Goal: Use online tool/utility

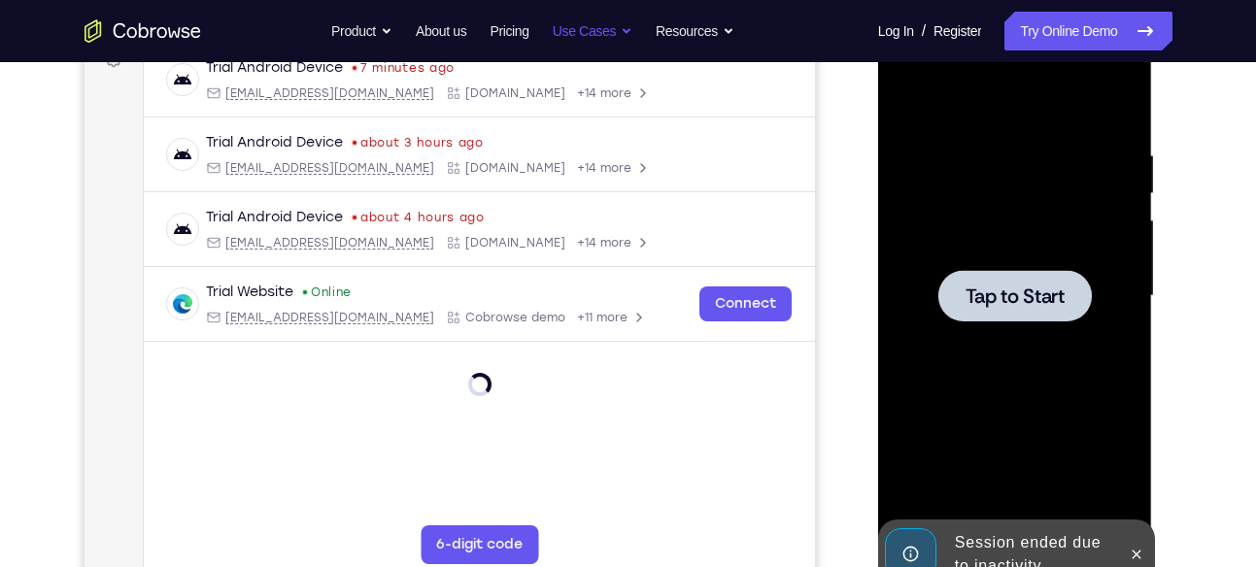
scroll to position [312, 0]
click at [1032, 315] on div at bounding box center [1014, 295] width 153 height 51
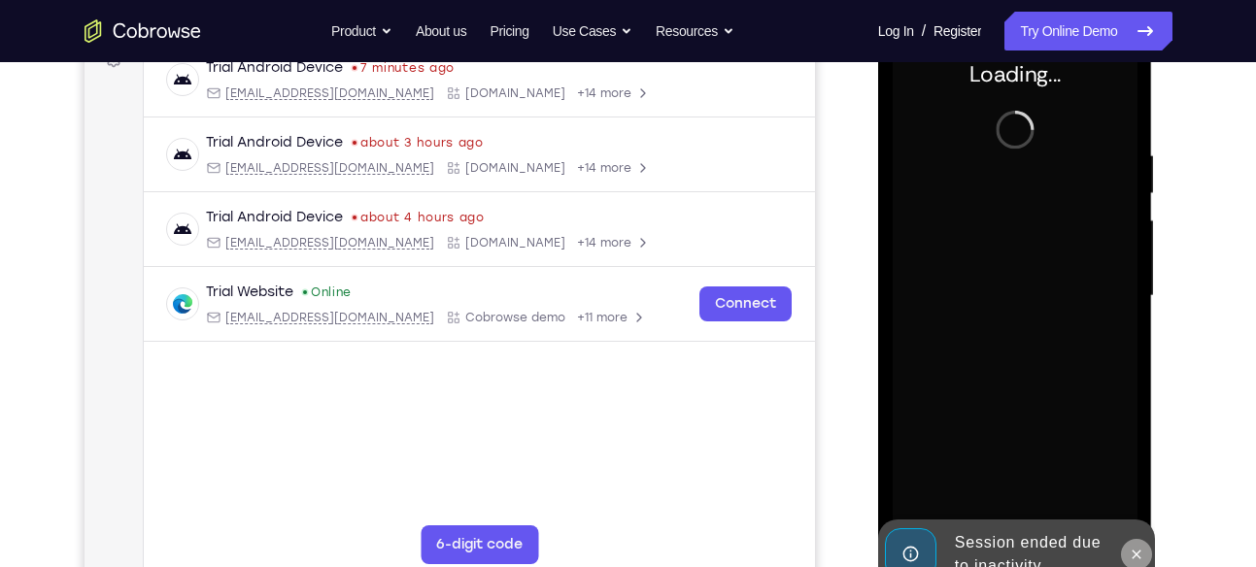
click at [1132, 549] on icon at bounding box center [1137, 555] width 16 height 16
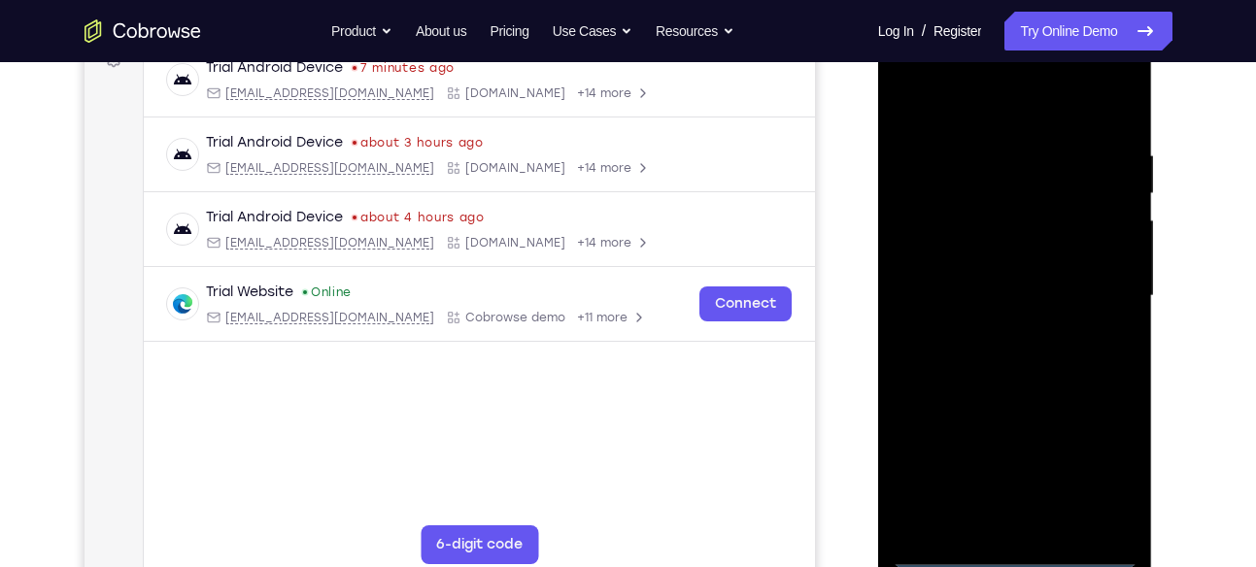
click at [1014, 557] on div at bounding box center [1015, 296] width 245 height 544
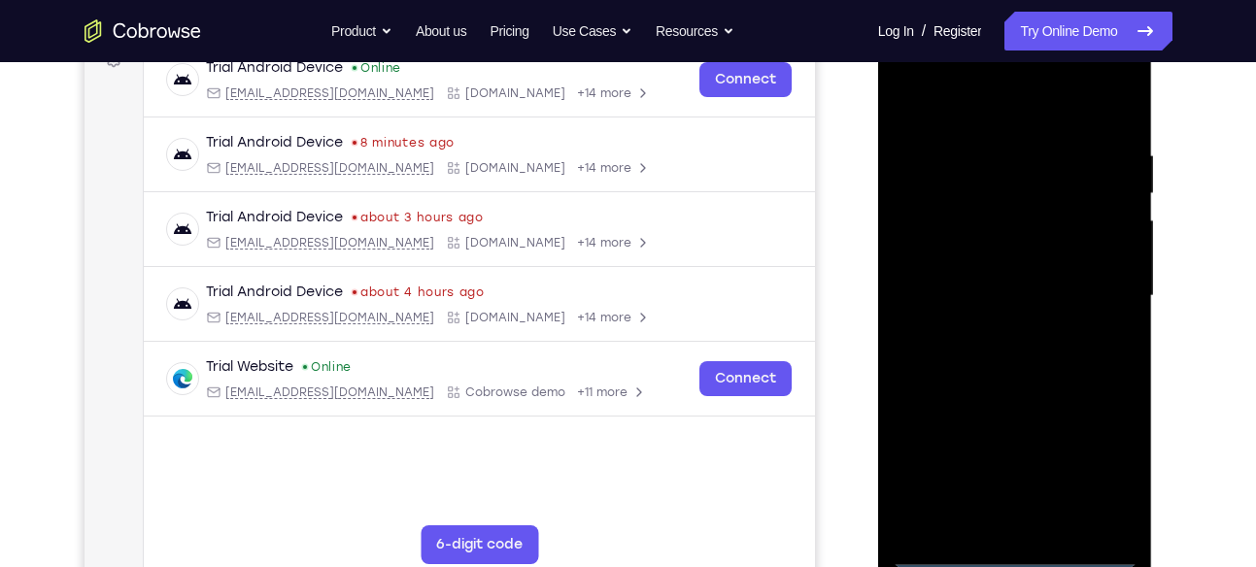
click at [1101, 473] on div at bounding box center [1015, 296] width 245 height 544
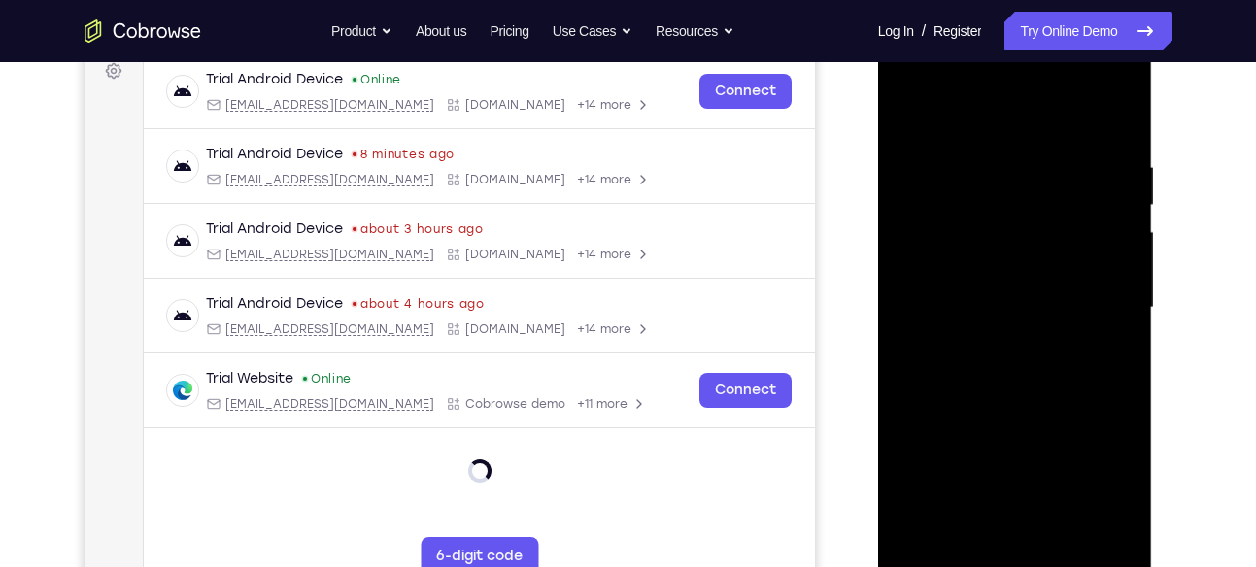
scroll to position [299, 0]
click at [982, 103] on div at bounding box center [1015, 309] width 245 height 544
click at [1105, 308] on div at bounding box center [1015, 309] width 245 height 544
click at [999, 349] on div at bounding box center [1015, 309] width 245 height 544
click at [1010, 283] on div at bounding box center [1015, 309] width 245 height 544
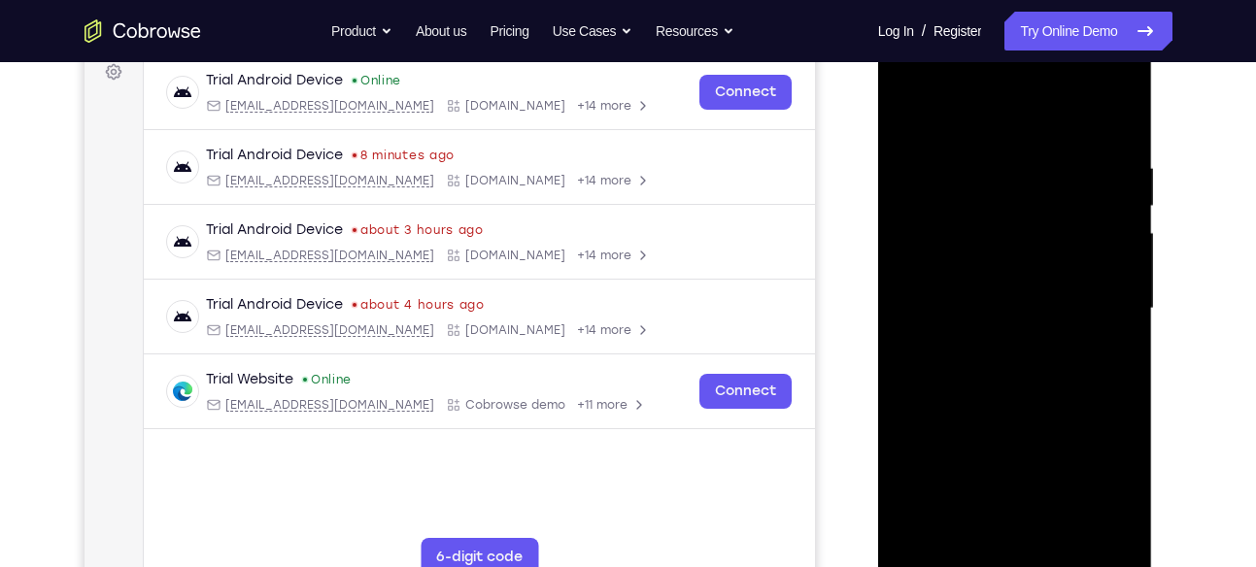
click at [1011, 332] on div at bounding box center [1015, 309] width 245 height 544
click at [1005, 298] on div at bounding box center [1015, 309] width 245 height 544
click at [1020, 299] on div at bounding box center [1015, 309] width 245 height 544
click at [1021, 356] on div at bounding box center [1015, 309] width 245 height 544
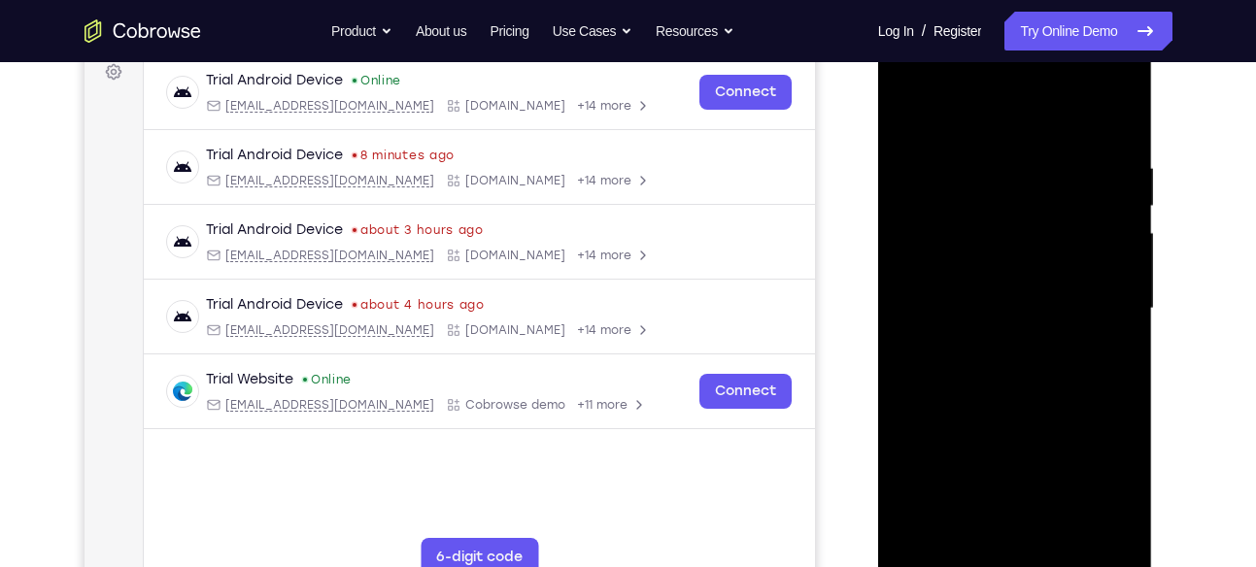
click at [1023, 387] on div at bounding box center [1015, 309] width 245 height 544
click at [1068, 392] on div at bounding box center [1015, 309] width 245 height 544
click at [1127, 509] on div at bounding box center [1015, 309] width 245 height 544
click at [1119, 405] on div at bounding box center [1015, 309] width 245 height 544
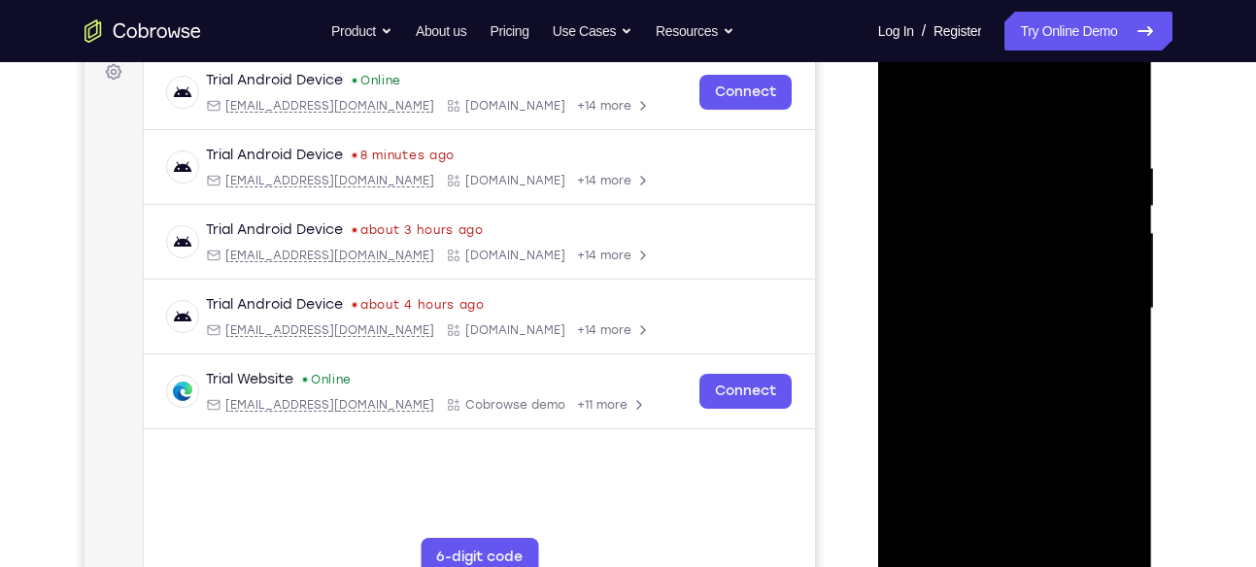
click at [1119, 395] on div at bounding box center [1015, 309] width 245 height 544
click at [1121, 393] on div at bounding box center [1015, 309] width 245 height 544
drag, startPoint x: 1016, startPoint y: 125, endPoint x: 1018, endPoint y: 38, distance: 87.5
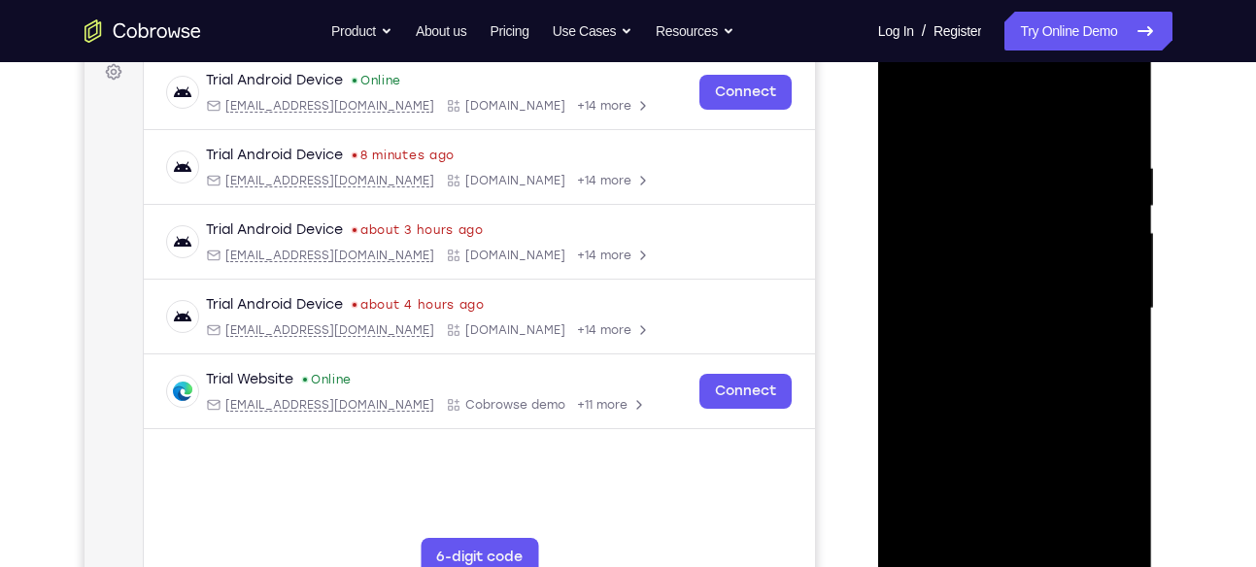
click at [1018, 38] on div at bounding box center [1015, 309] width 245 height 544
click at [1114, 404] on div at bounding box center [1015, 309] width 245 height 544
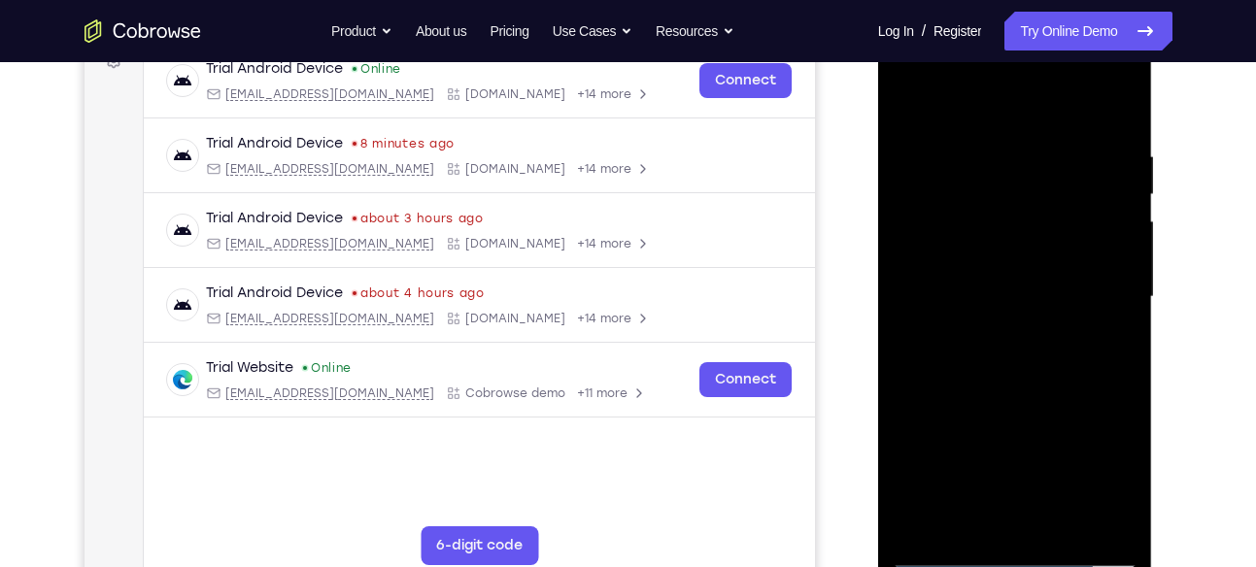
scroll to position [312, 0]
click at [1114, 371] on div at bounding box center [1015, 296] width 245 height 544
click at [1127, 377] on div at bounding box center [1015, 296] width 245 height 544
click at [1122, 109] on div at bounding box center [1015, 296] width 245 height 544
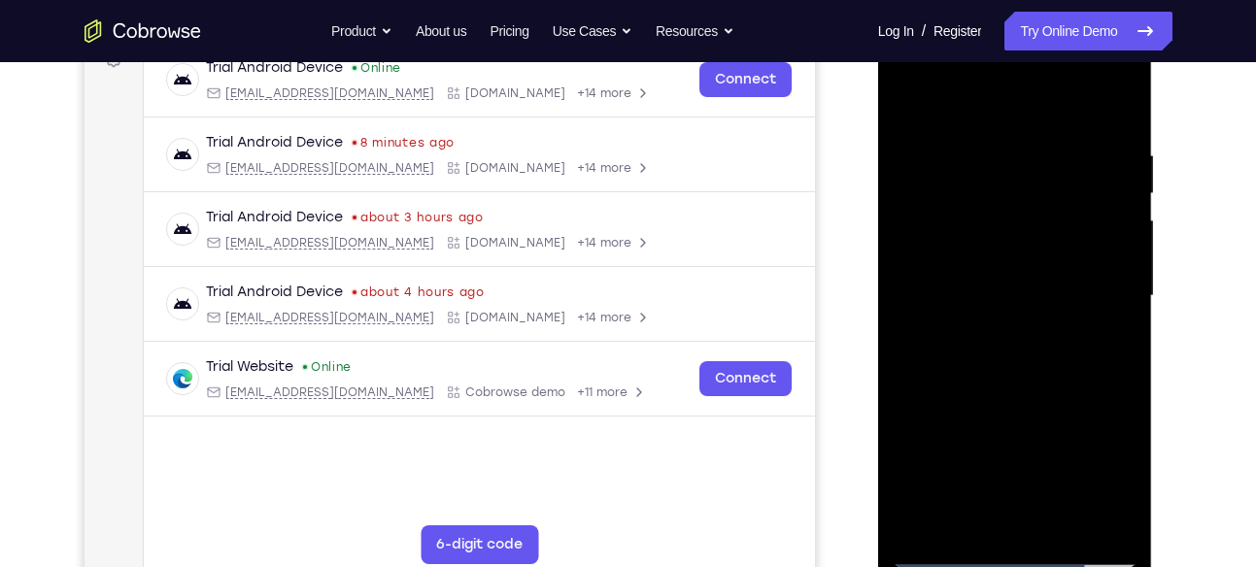
click at [905, 98] on div at bounding box center [1015, 296] width 245 height 544
click at [1003, 143] on div at bounding box center [1015, 296] width 245 height 544
click at [1114, 306] on div at bounding box center [1015, 296] width 245 height 544
drag, startPoint x: 1114, startPoint y: 306, endPoint x: 894, endPoint y: 282, distance: 221.9
click at [894, 282] on div at bounding box center [1015, 296] width 245 height 544
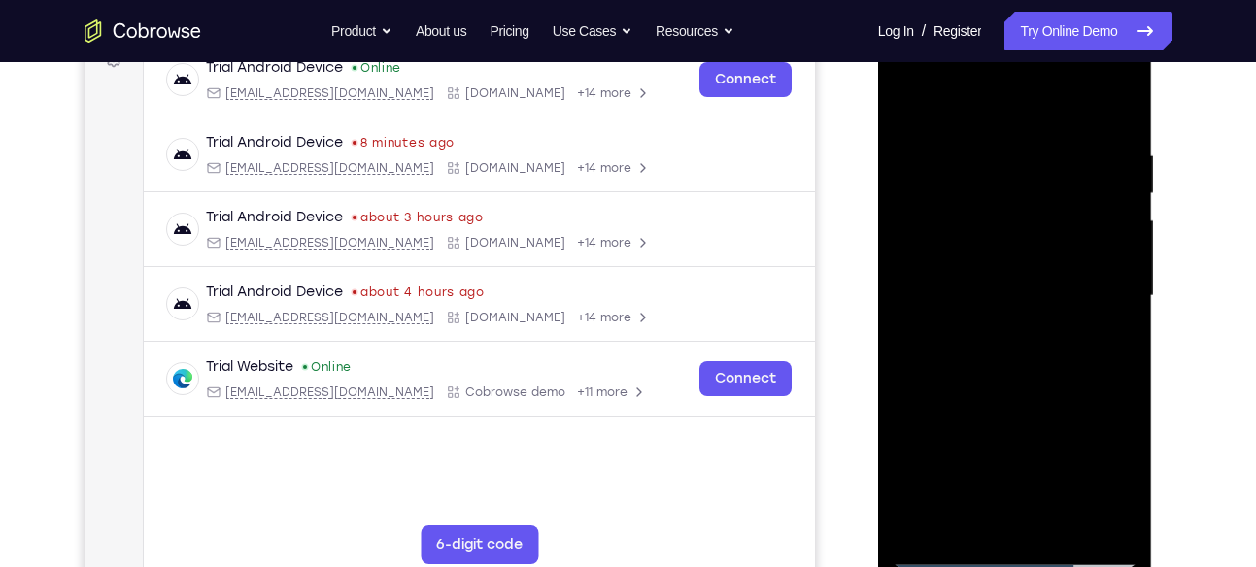
click at [1119, 336] on div at bounding box center [1015, 296] width 245 height 544
drag, startPoint x: 1119, startPoint y: 336, endPoint x: 950, endPoint y: 339, distance: 169.1
click at [950, 339] on div at bounding box center [1015, 296] width 245 height 544
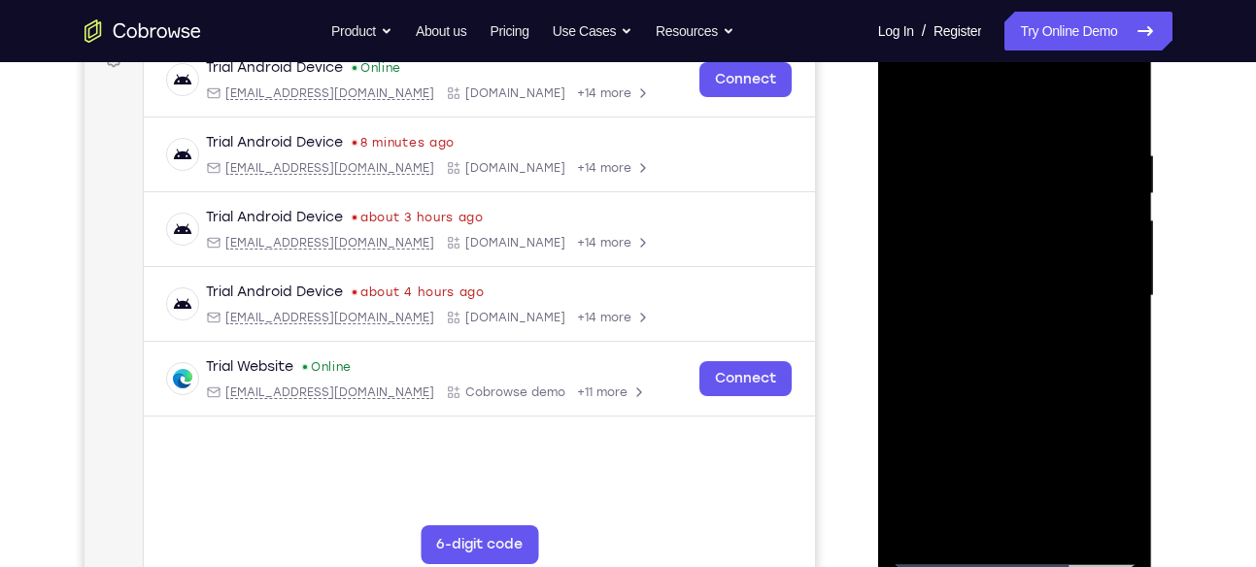
drag, startPoint x: 1103, startPoint y: 300, endPoint x: 912, endPoint y: 284, distance: 191.1
click at [912, 284] on div at bounding box center [1015, 296] width 245 height 544
click at [1116, 298] on div at bounding box center [1015, 296] width 245 height 544
click at [1123, 298] on div at bounding box center [1015, 296] width 245 height 544
click at [1109, 304] on div at bounding box center [1015, 296] width 245 height 544
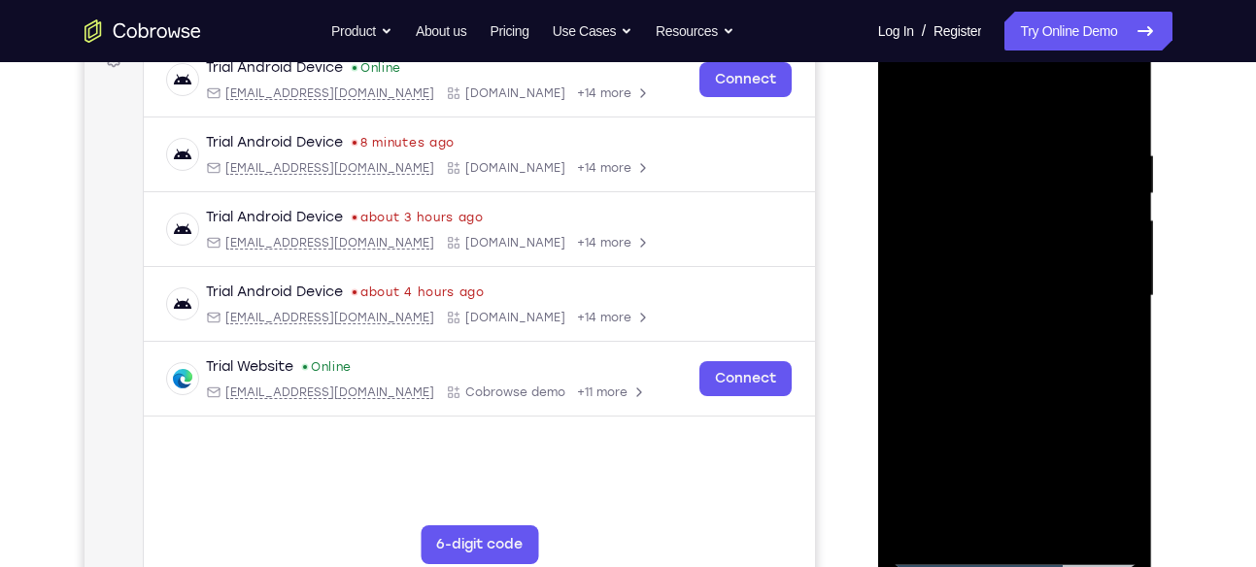
drag, startPoint x: 1109, startPoint y: 304, endPoint x: 886, endPoint y: 287, distance: 224.1
click at [886, 287] on div at bounding box center [1015, 299] width 275 height 579
drag, startPoint x: 1106, startPoint y: 295, endPoint x: 950, endPoint y: 293, distance: 155.4
click at [950, 293] on div at bounding box center [1015, 296] width 245 height 544
click at [1120, 314] on div at bounding box center [1015, 296] width 245 height 544
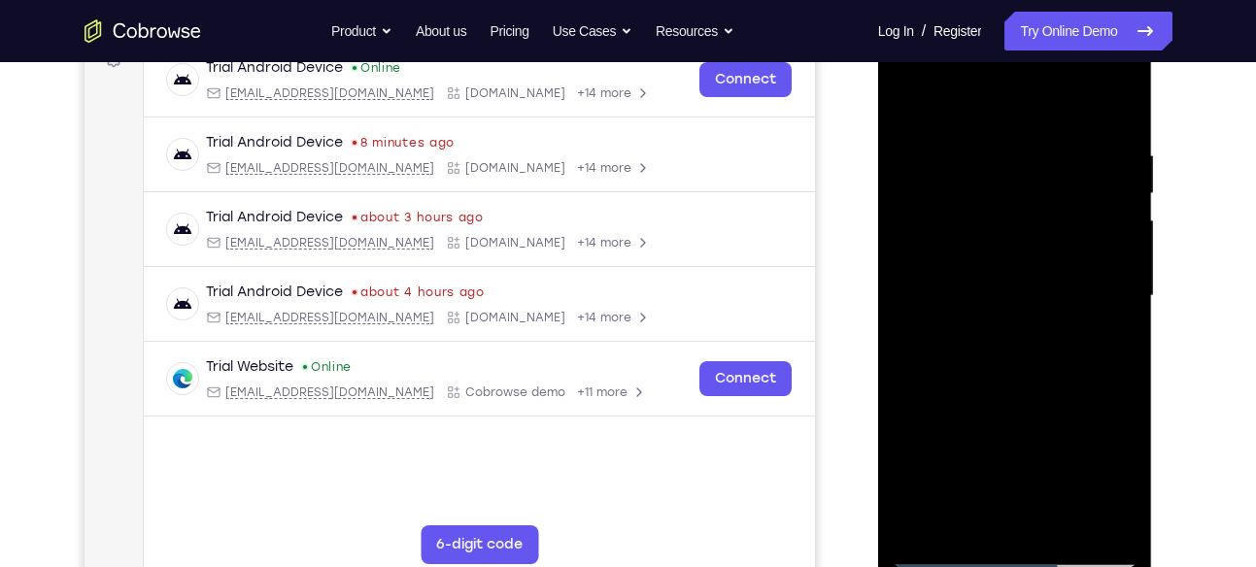
click at [1120, 314] on div at bounding box center [1015, 296] width 245 height 544
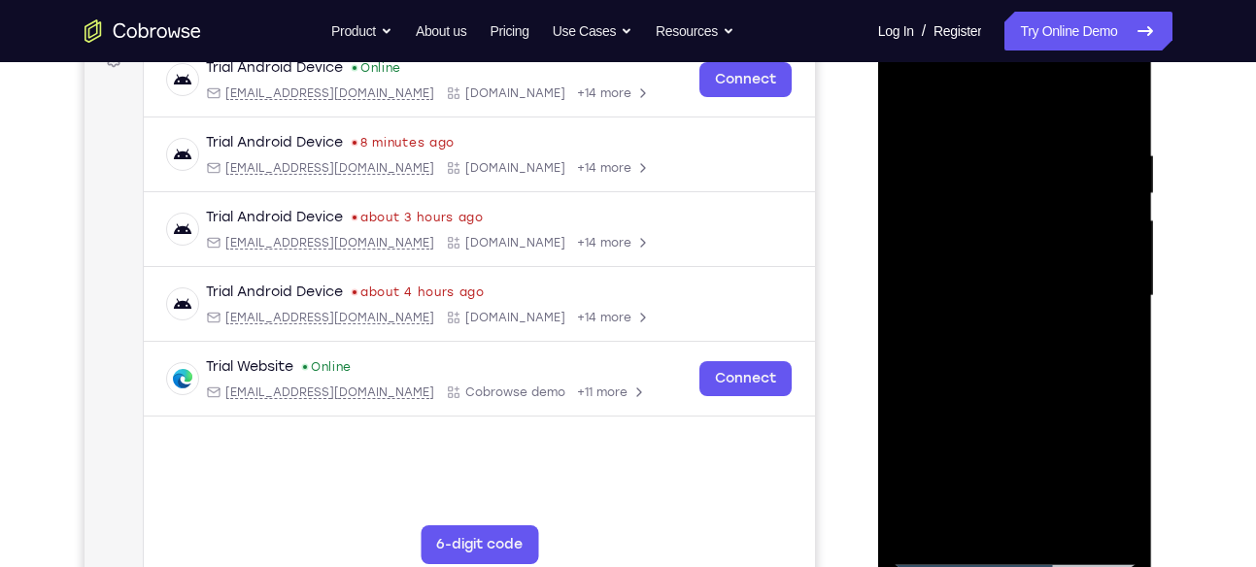
click at [1120, 314] on div at bounding box center [1015, 296] width 245 height 544
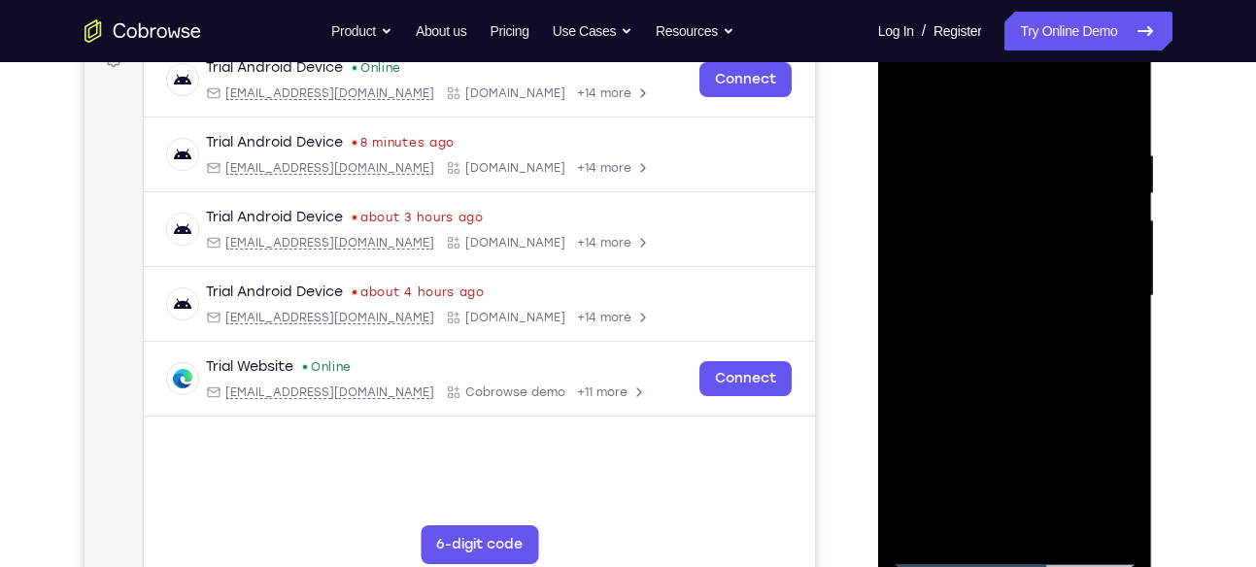
click at [1120, 314] on div at bounding box center [1015, 296] width 245 height 544
click at [914, 298] on div at bounding box center [1015, 296] width 245 height 544
click at [1123, 313] on div at bounding box center [1015, 296] width 245 height 544
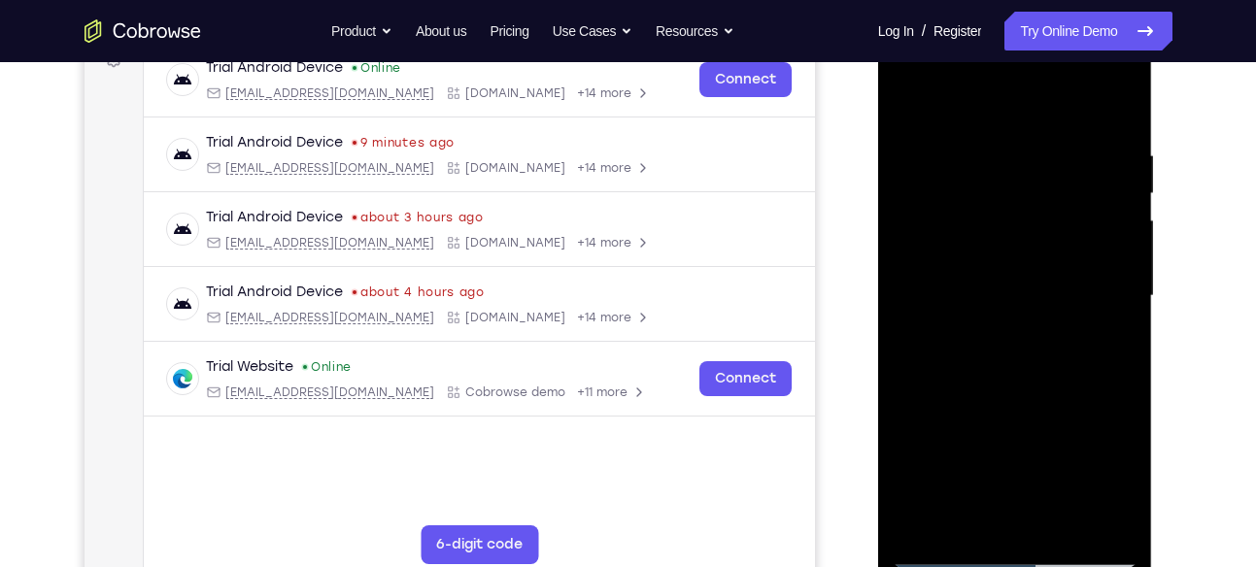
click at [1123, 313] on div at bounding box center [1015, 296] width 245 height 544
drag, startPoint x: 963, startPoint y: 292, endPoint x: 1140, endPoint y: 306, distance: 177.3
click at [1140, 306] on div at bounding box center [1015, 299] width 275 height 579
drag, startPoint x: 906, startPoint y: 287, endPoint x: 1091, endPoint y: 292, distance: 184.7
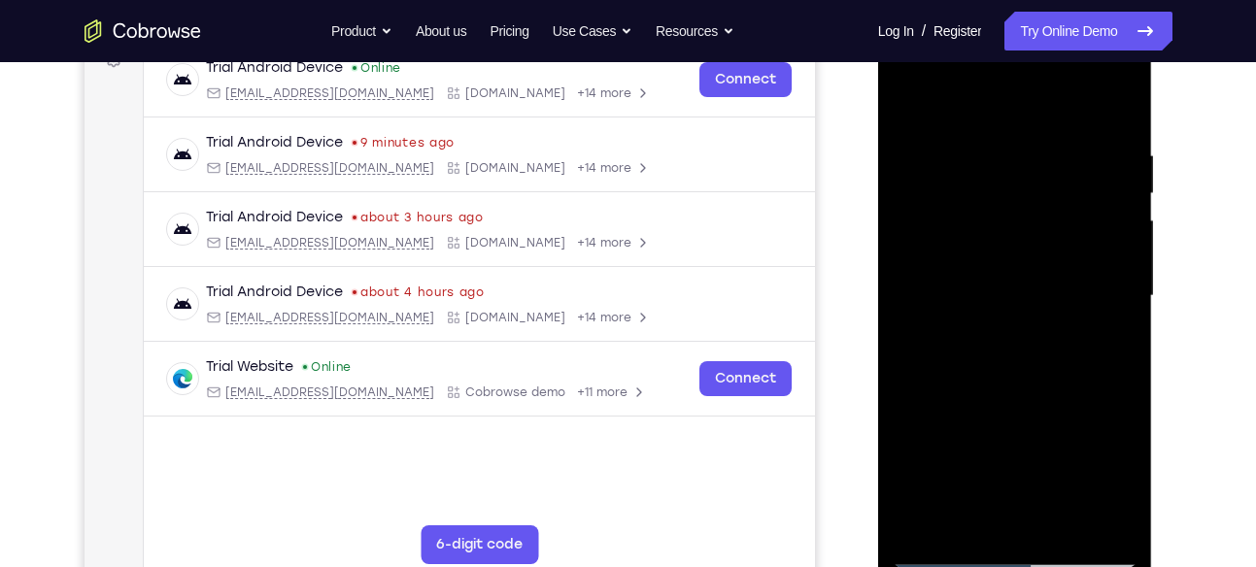
click at [1091, 292] on div at bounding box center [1015, 296] width 245 height 544
click at [1106, 301] on div at bounding box center [1015, 296] width 245 height 544
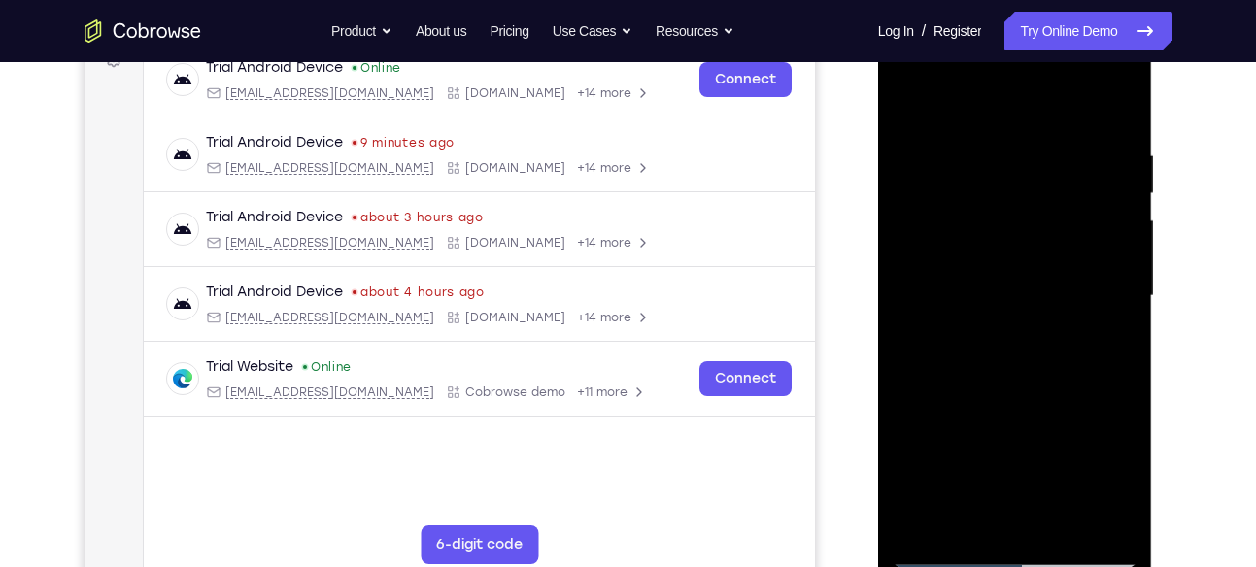
click at [1106, 301] on div at bounding box center [1015, 296] width 245 height 544
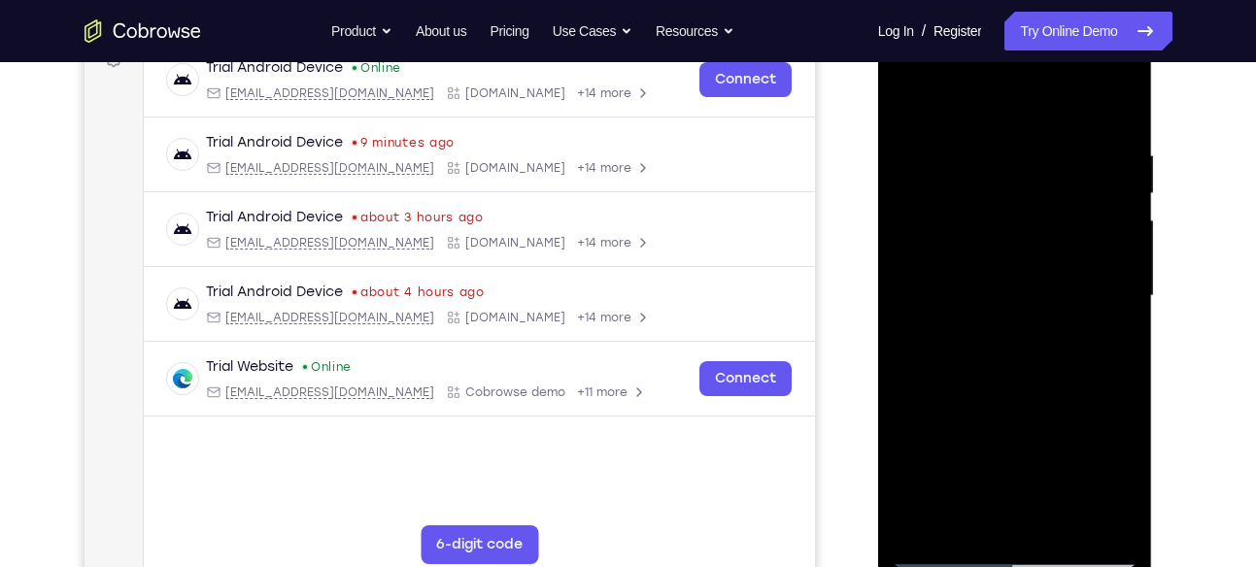
click at [1106, 301] on div at bounding box center [1015, 296] width 245 height 544
click at [1115, 304] on div at bounding box center [1015, 296] width 245 height 544
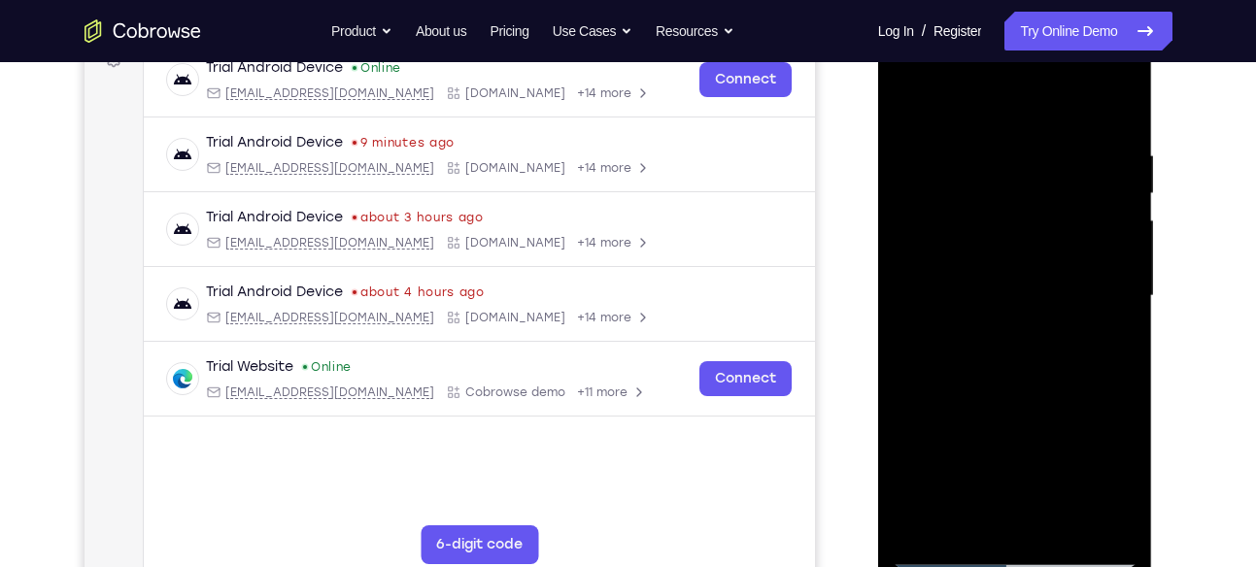
click at [1115, 304] on div at bounding box center [1015, 296] width 245 height 544
drag, startPoint x: 934, startPoint y: 289, endPoint x: 1207, endPoint y: 309, distance: 273.7
click at [1155, 309] on html "Online web based iOS Simulators and Android Emulators. Run iPhone, iPad, Mobile…" at bounding box center [1016, 301] width 277 height 583
click at [1126, 296] on div at bounding box center [1015, 296] width 245 height 544
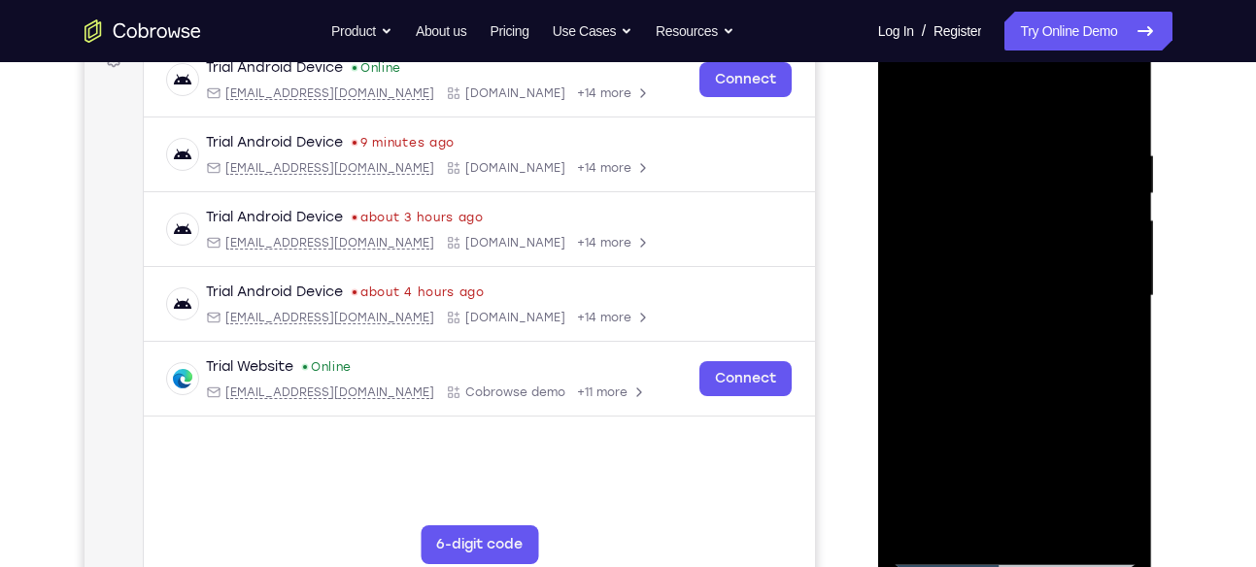
click at [1124, 296] on div at bounding box center [1015, 296] width 245 height 544
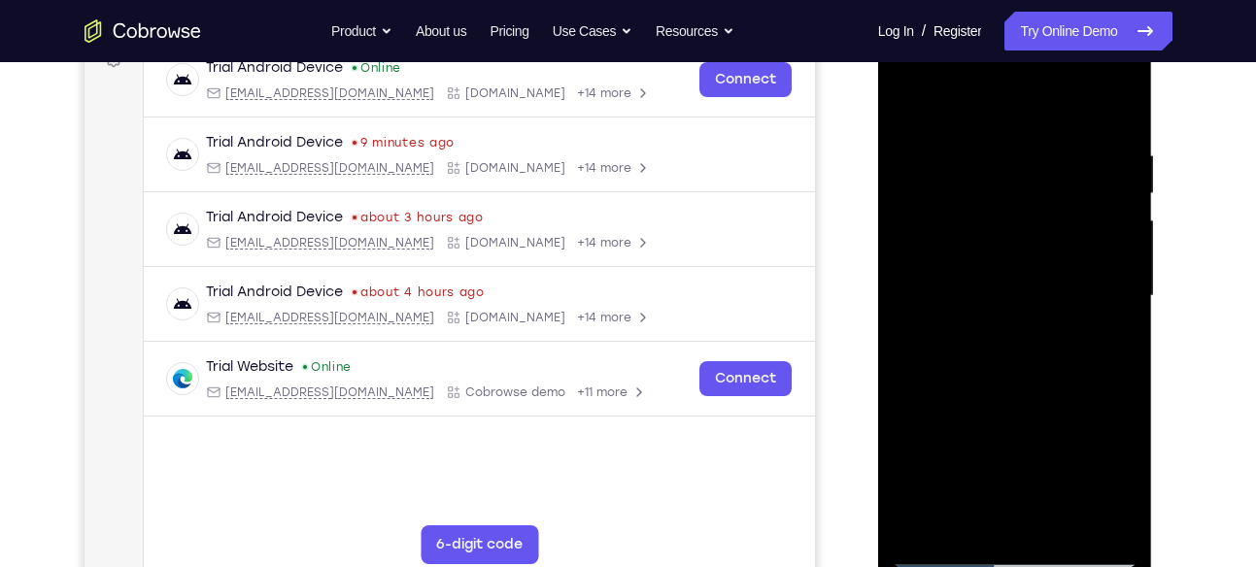
click at [1114, 112] on div at bounding box center [1015, 296] width 245 height 544
drag, startPoint x: 1023, startPoint y: 201, endPoint x: 1005, endPoint y: 413, distance: 212.5
click at [1005, 413] on div at bounding box center [1015, 296] width 245 height 544
drag, startPoint x: 1029, startPoint y: 175, endPoint x: 1013, endPoint y: 441, distance: 266.6
click at [1013, 441] on div at bounding box center [1015, 296] width 245 height 544
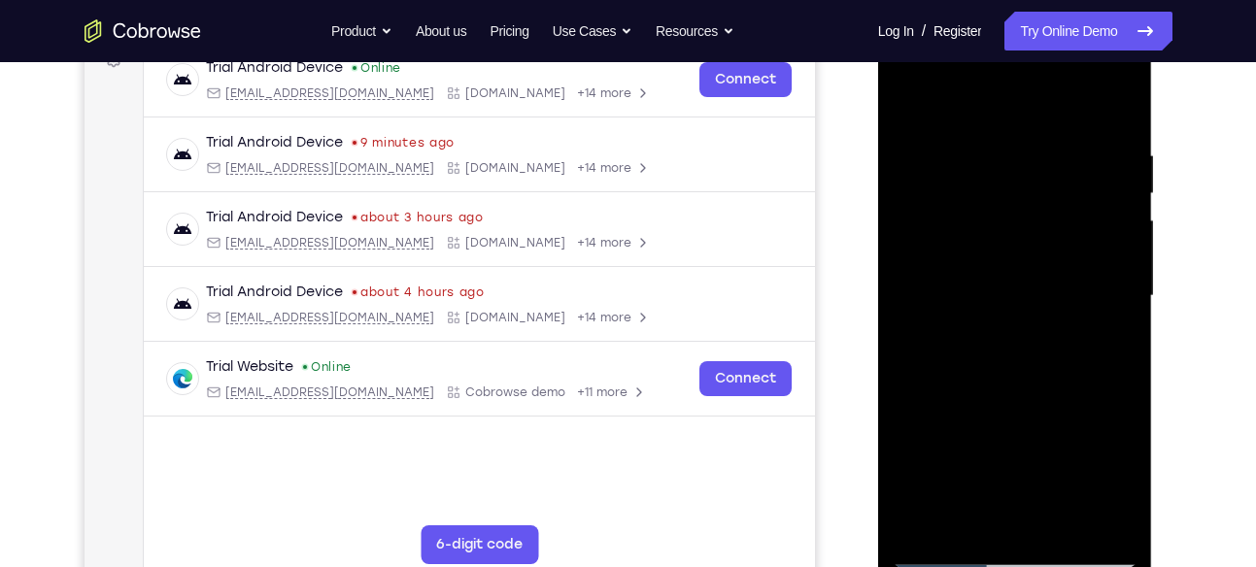
click at [1049, 384] on div at bounding box center [1015, 296] width 245 height 544
click at [1114, 388] on div at bounding box center [1015, 296] width 245 height 544
click at [1117, 382] on div at bounding box center [1015, 296] width 245 height 544
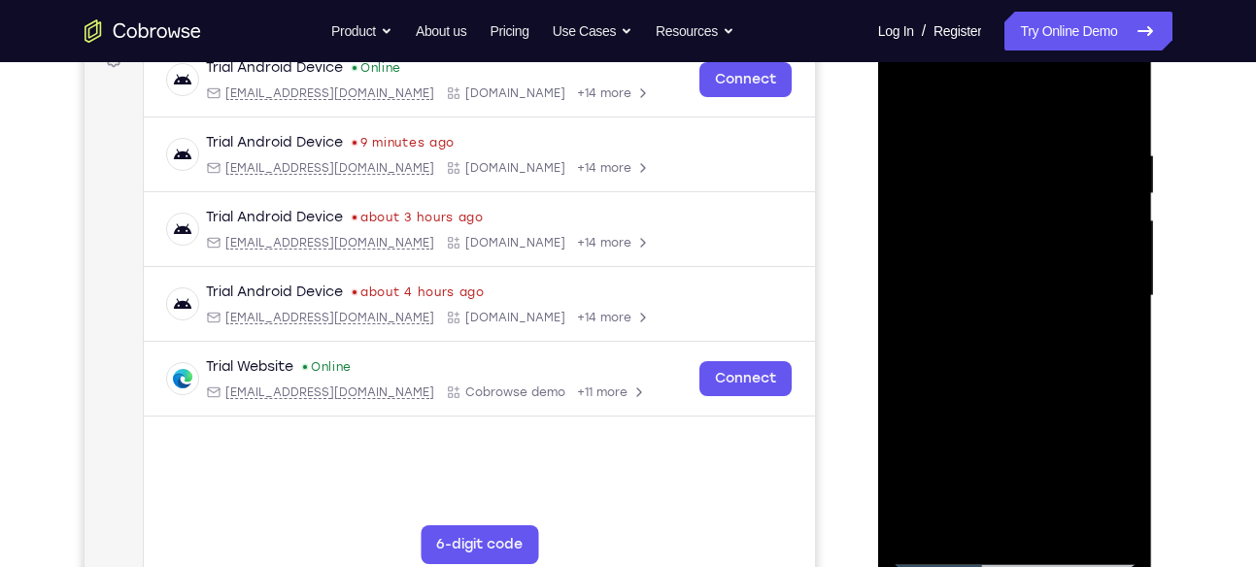
click at [1117, 382] on div at bounding box center [1015, 296] width 245 height 544
click at [1109, 531] on div at bounding box center [1015, 296] width 245 height 544
drag, startPoint x: 1057, startPoint y: 435, endPoint x: 1045, endPoint y: 320, distance: 116.2
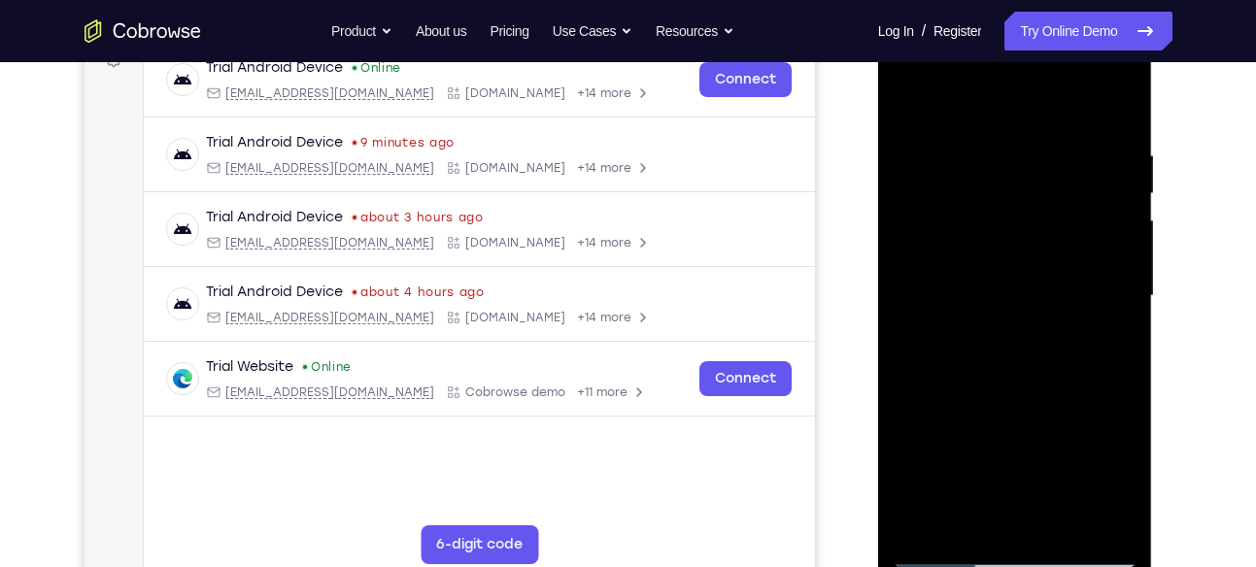
click at [1045, 320] on div at bounding box center [1015, 296] width 245 height 544
click at [946, 410] on div at bounding box center [1015, 296] width 245 height 544
drag, startPoint x: 1030, startPoint y: 398, endPoint x: 1030, endPoint y: 459, distance: 60.2
click at [1030, 459] on div at bounding box center [1015, 296] width 245 height 544
drag, startPoint x: 1034, startPoint y: 288, endPoint x: 1012, endPoint y: 450, distance: 163.6
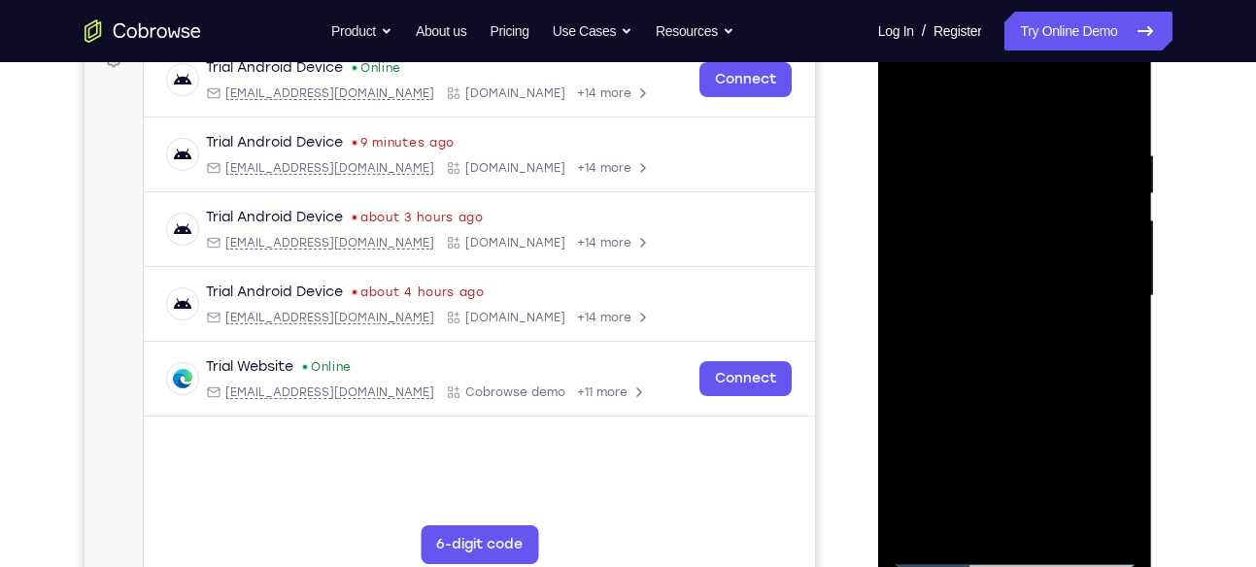
click at [1012, 450] on div at bounding box center [1015, 296] width 245 height 544
click at [936, 487] on div at bounding box center [1015, 296] width 245 height 544
drag, startPoint x: 1060, startPoint y: 426, endPoint x: 1062, endPoint y: 242, distance: 184.6
click at [1062, 242] on div at bounding box center [1015, 296] width 245 height 544
drag, startPoint x: 1062, startPoint y: 461, endPoint x: 1044, endPoint y: 241, distance: 221.2
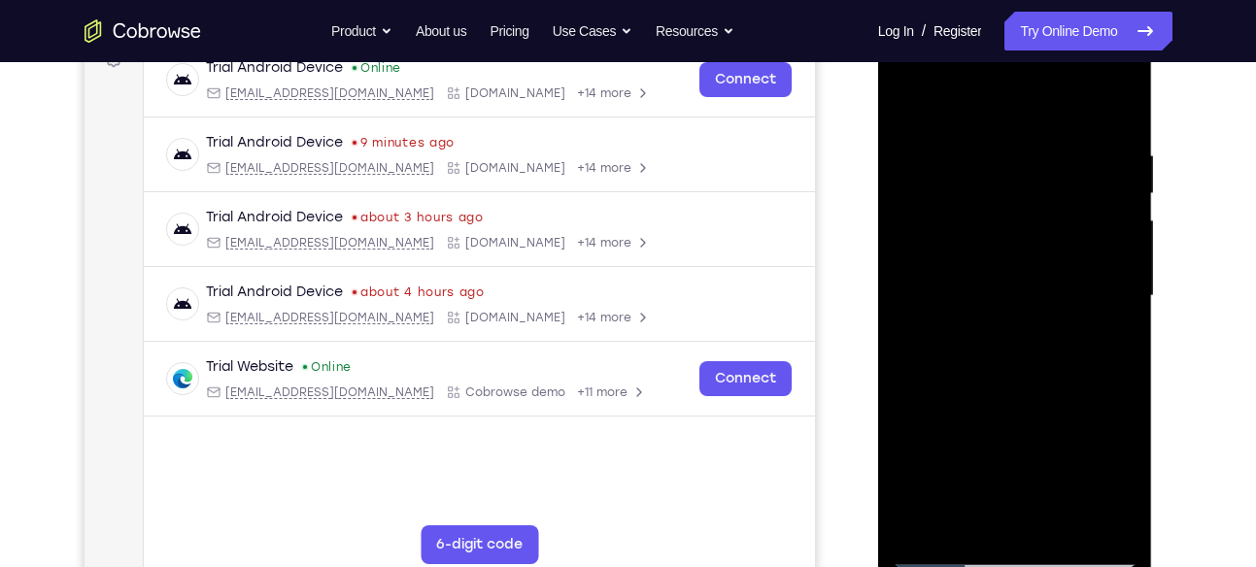
click at [1044, 241] on div at bounding box center [1015, 296] width 245 height 544
drag, startPoint x: 1044, startPoint y: 241, endPoint x: 1046, endPoint y: 475, distance: 234.1
click at [1046, 475] on div at bounding box center [1015, 296] width 245 height 544
click at [904, 101] on div at bounding box center [1015, 296] width 245 height 544
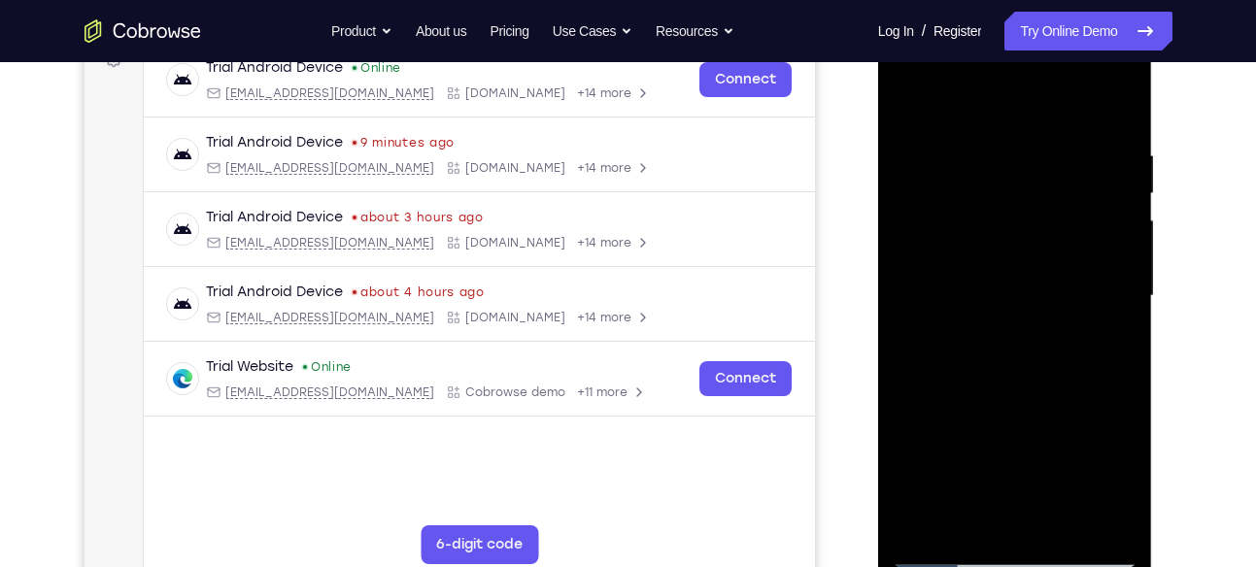
drag, startPoint x: 1046, startPoint y: 222, endPoint x: 1052, endPoint y: 400, distance: 177.9
click at [1052, 400] on div at bounding box center [1015, 296] width 245 height 544
click at [1105, 363] on div at bounding box center [1015, 296] width 245 height 544
drag, startPoint x: 1021, startPoint y: 477, endPoint x: 1028, endPoint y: 206, distance: 271.1
click at [1028, 206] on div at bounding box center [1015, 296] width 245 height 544
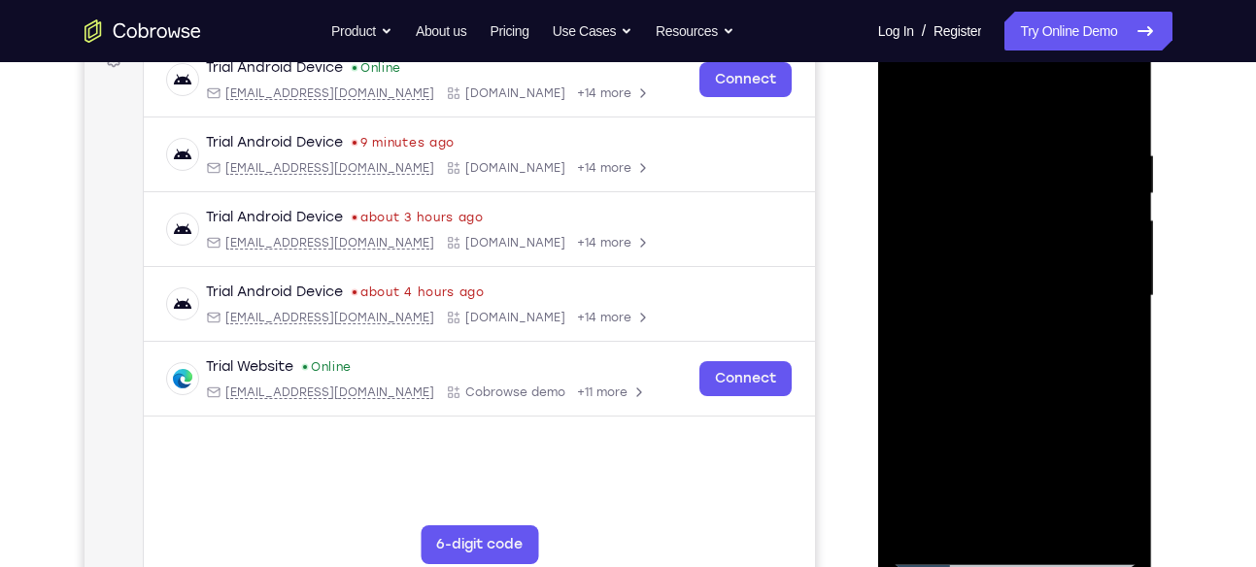
click at [966, 171] on div at bounding box center [1015, 296] width 245 height 544
drag, startPoint x: 1051, startPoint y: 336, endPoint x: 1048, endPoint y: 468, distance: 132.2
click at [1048, 468] on div at bounding box center [1015, 296] width 245 height 544
click at [1124, 308] on div at bounding box center [1015, 296] width 245 height 544
click at [1123, 315] on div at bounding box center [1015, 296] width 245 height 544
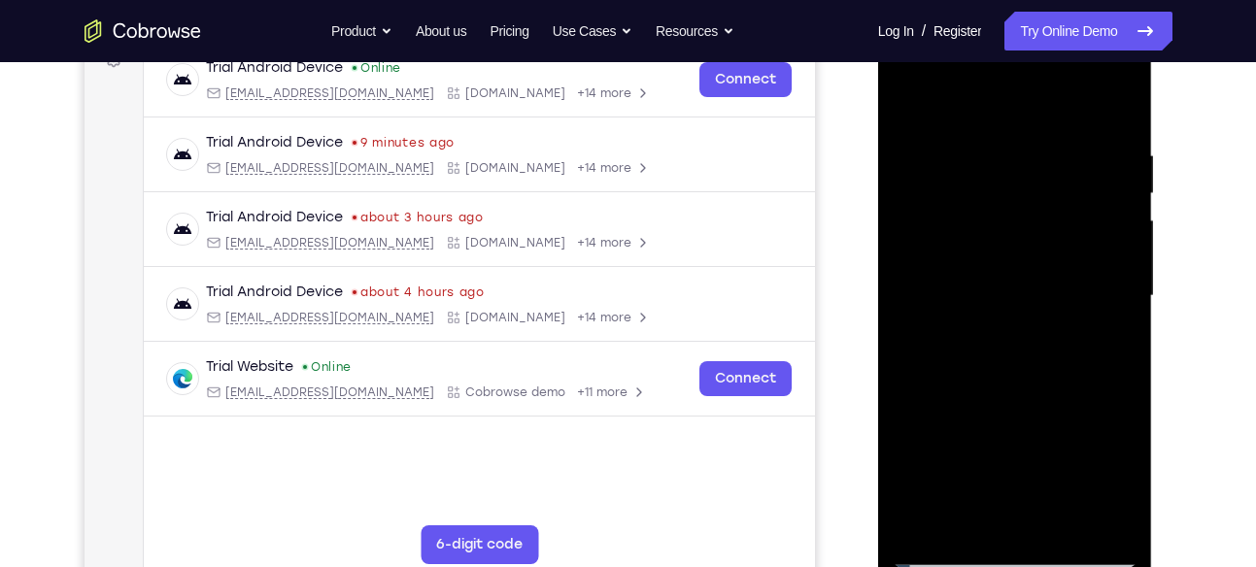
click at [901, 311] on div at bounding box center [1015, 296] width 245 height 544
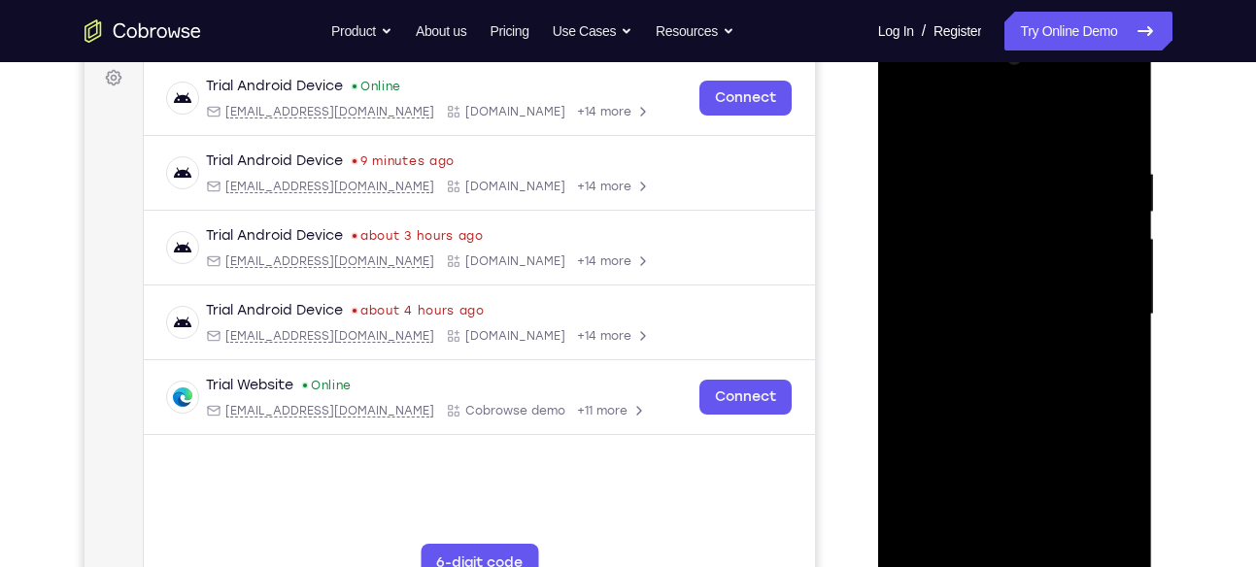
scroll to position [291, 0]
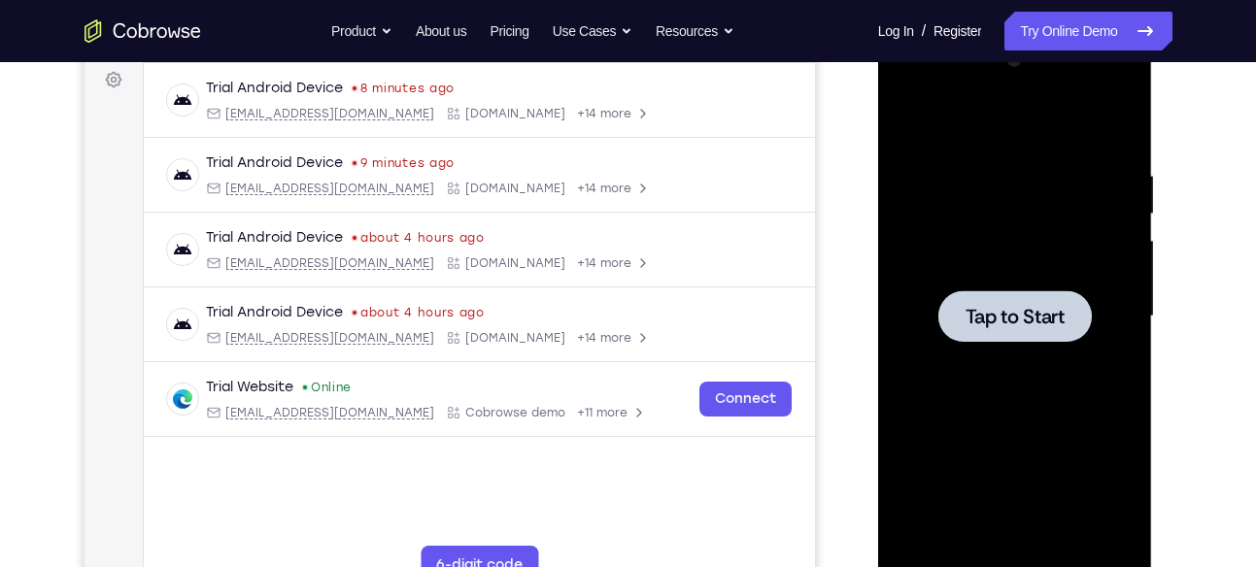
click at [1084, 236] on div at bounding box center [1015, 317] width 245 height 544
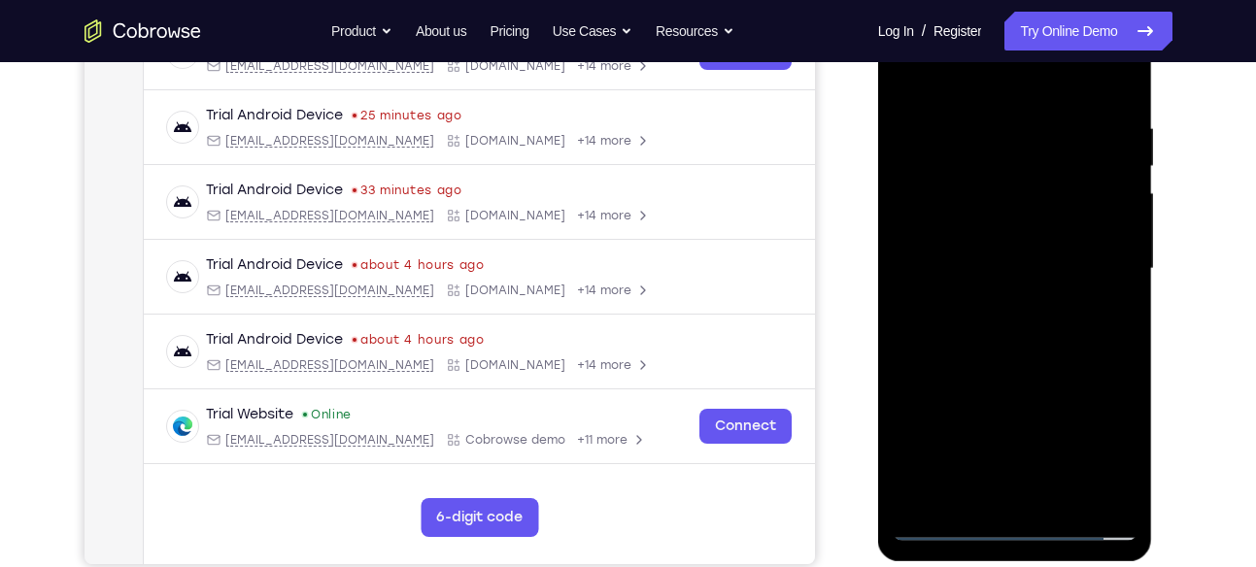
click at [1028, 521] on div at bounding box center [1015, 269] width 245 height 544
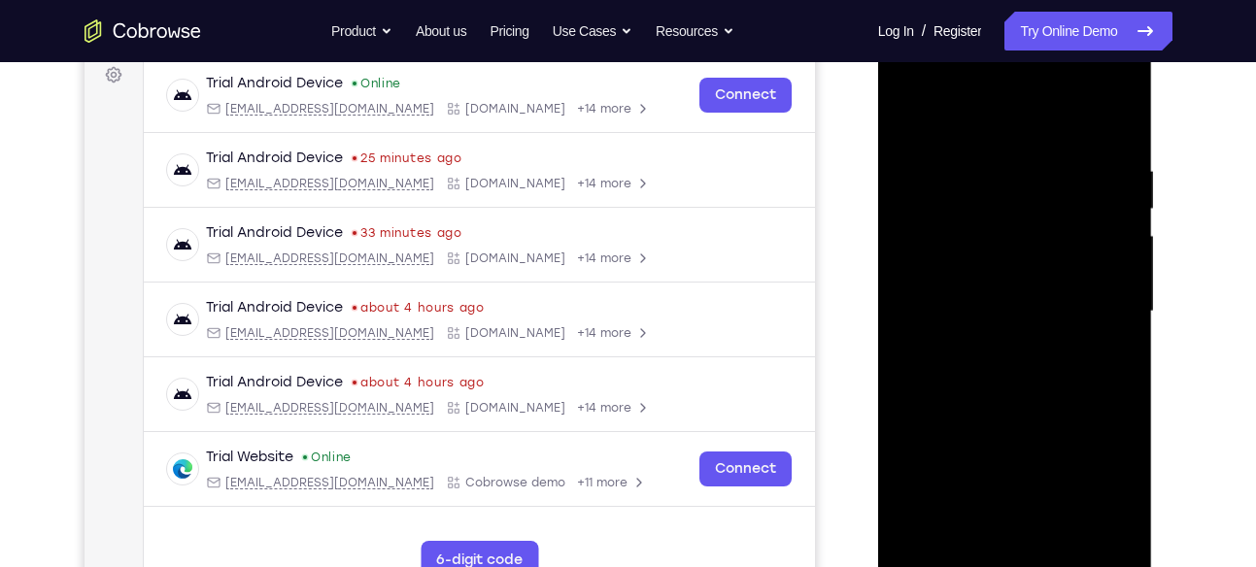
scroll to position [290, 0]
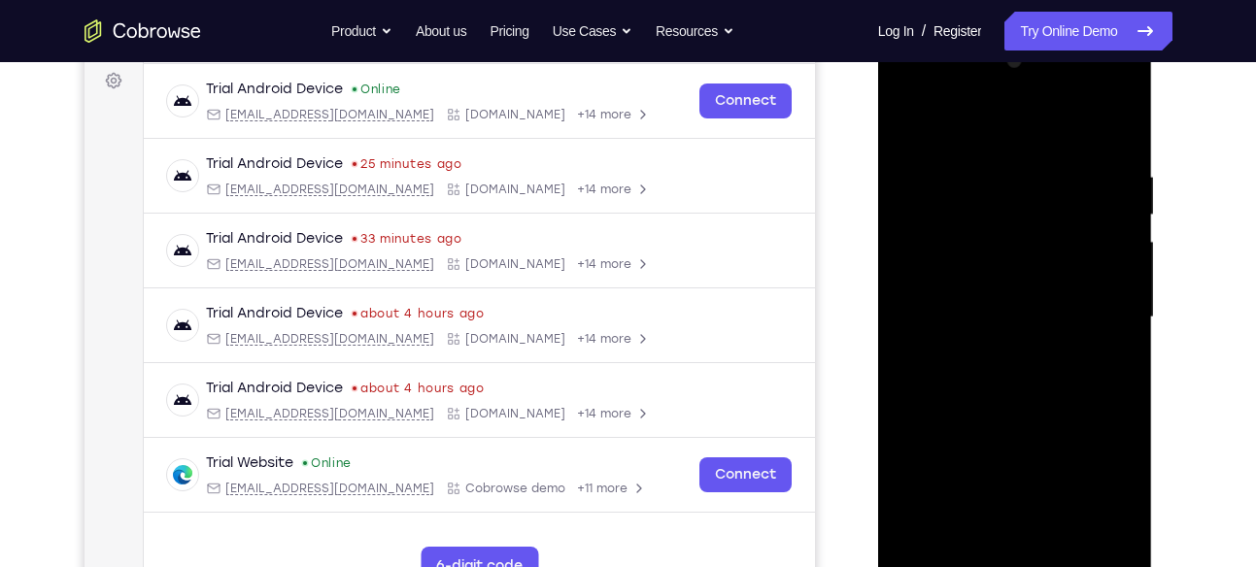
click at [1106, 492] on div at bounding box center [1015, 318] width 245 height 544
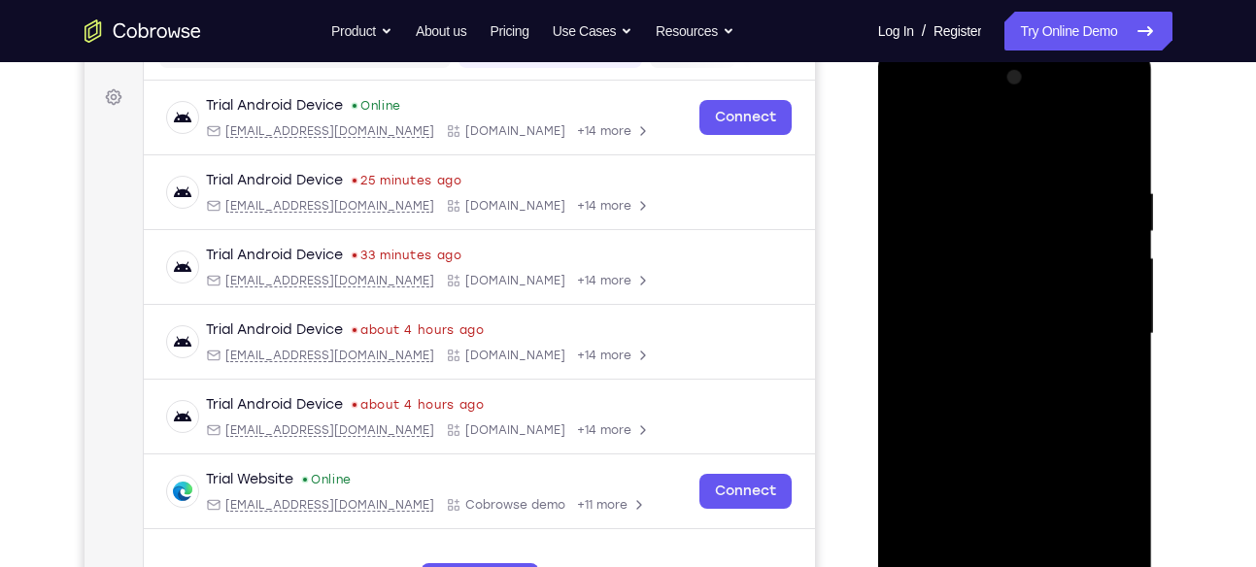
click at [935, 131] on div at bounding box center [1015, 334] width 245 height 544
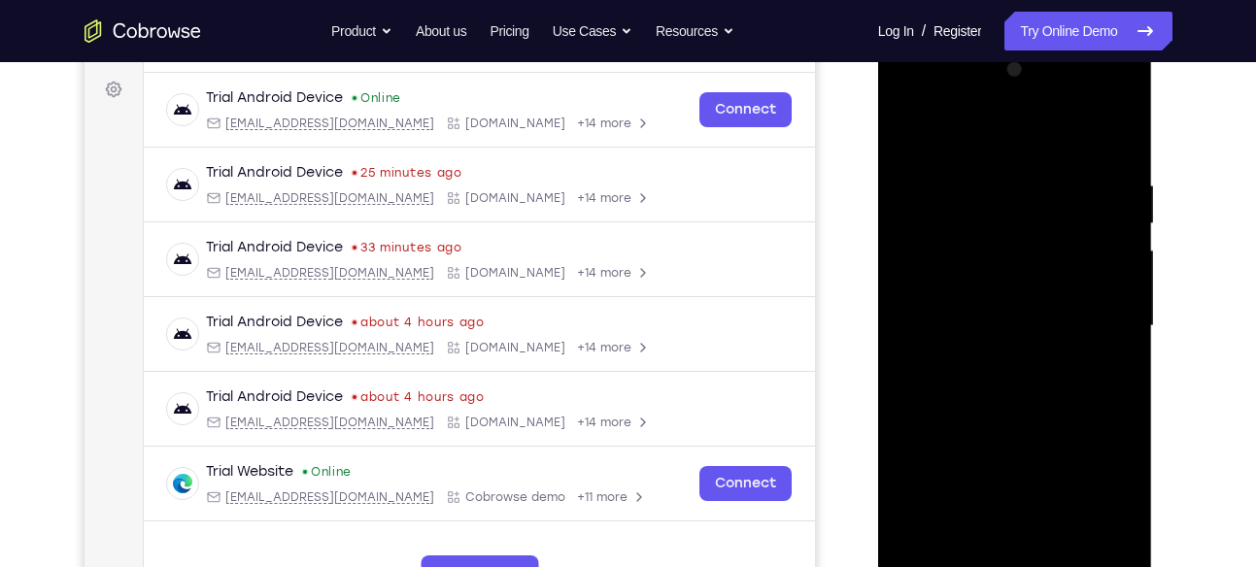
scroll to position [283, 0]
click at [1098, 318] on div at bounding box center [1015, 325] width 245 height 544
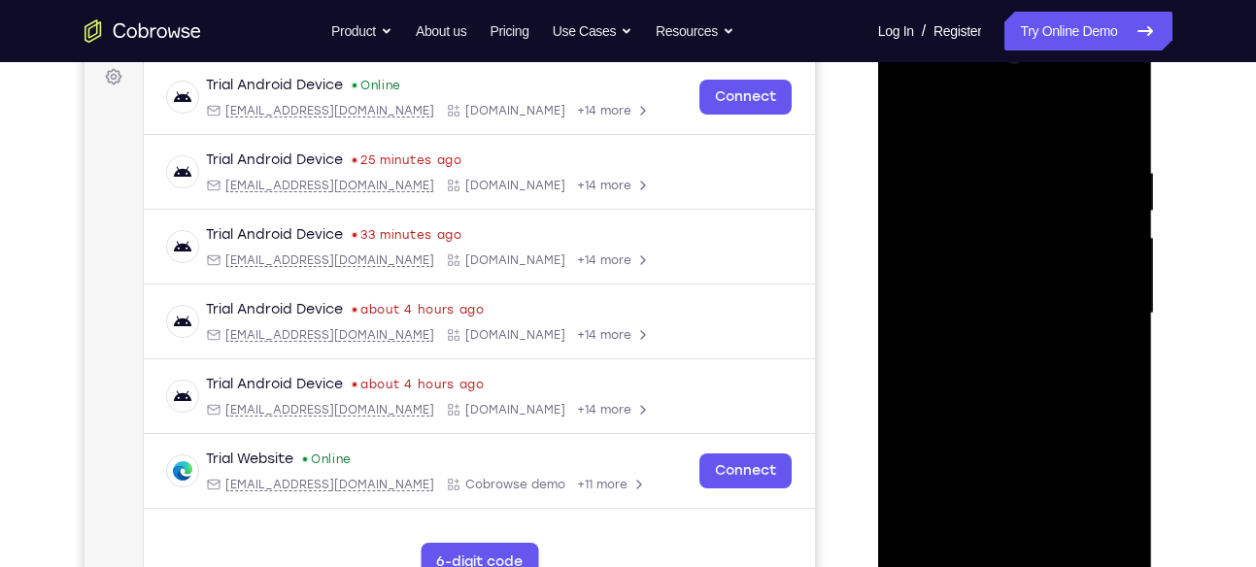
scroll to position [295, 0]
click at [991, 352] on div at bounding box center [1015, 313] width 245 height 544
click at [1022, 292] on div at bounding box center [1015, 313] width 245 height 544
click at [1020, 277] on div at bounding box center [1015, 313] width 245 height 544
click at [1017, 314] on div at bounding box center [1015, 313] width 245 height 544
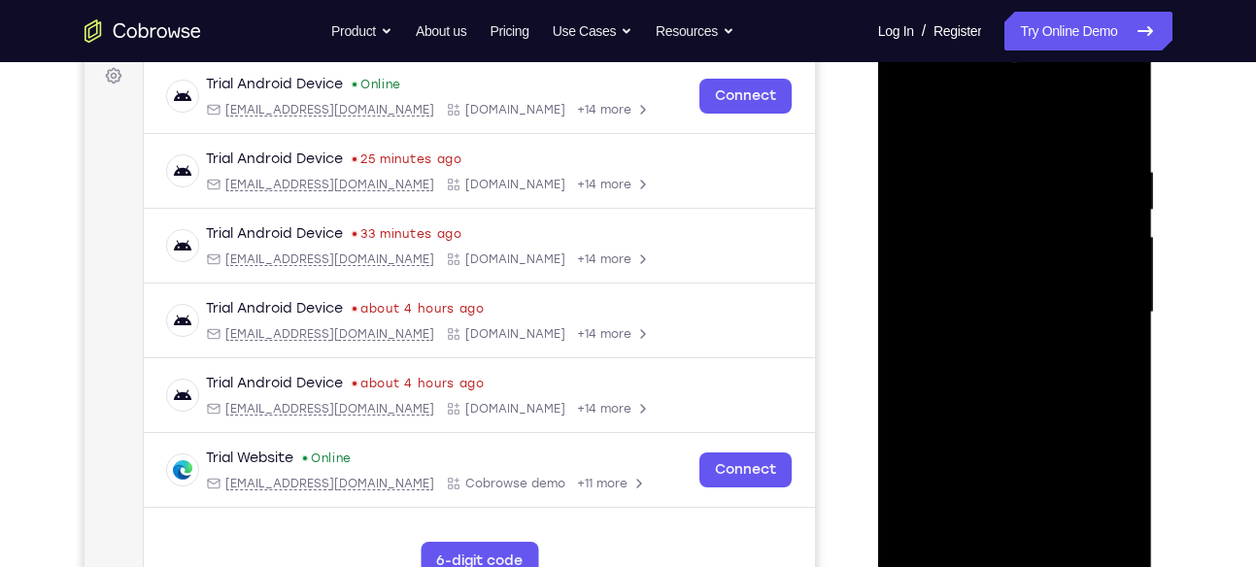
click at [1033, 378] on div at bounding box center [1015, 313] width 245 height 544
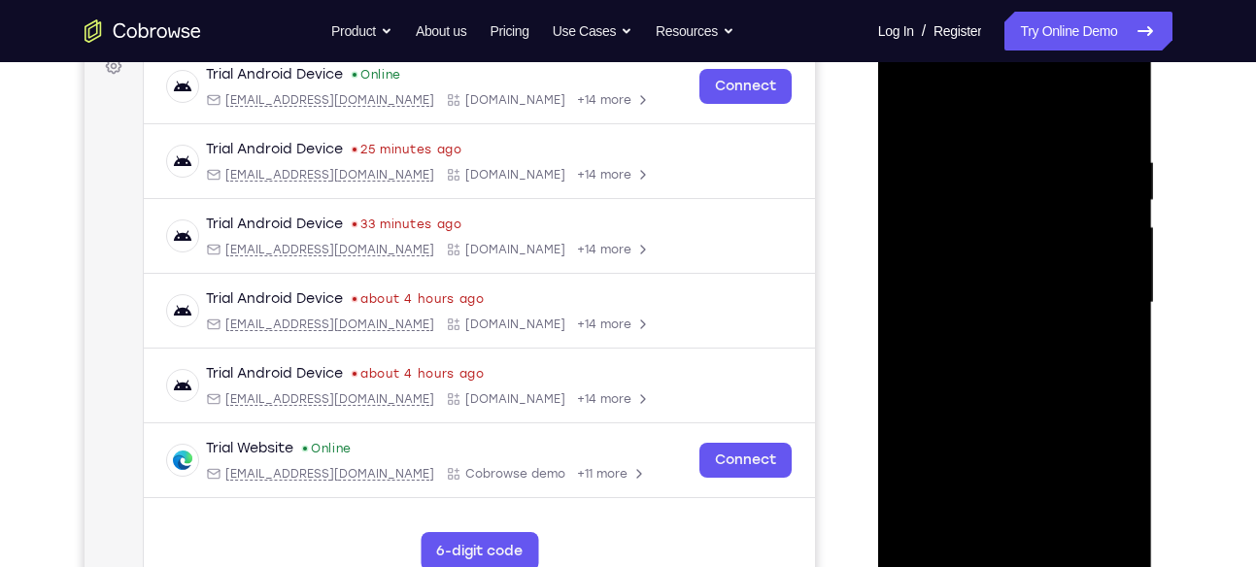
scroll to position [306, 0]
click at [1006, 384] on div at bounding box center [1015, 302] width 245 height 544
click at [1126, 504] on div at bounding box center [1015, 302] width 245 height 544
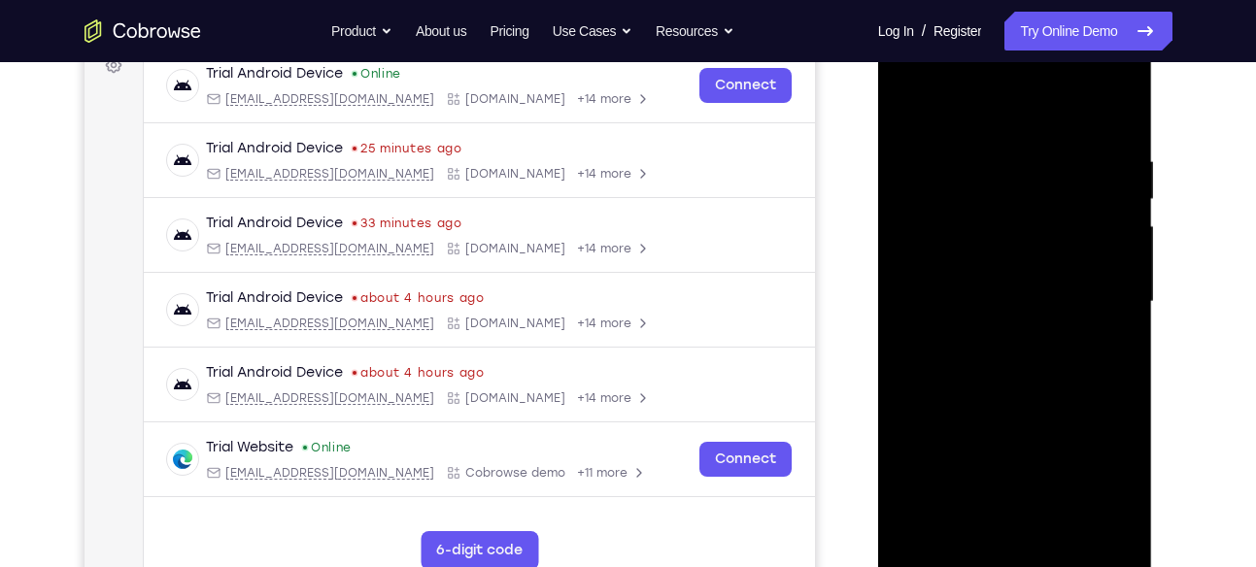
click at [986, 162] on div at bounding box center [1015, 302] width 245 height 544
click at [1111, 117] on div at bounding box center [1015, 302] width 245 height 544
click at [974, 529] on div at bounding box center [1015, 302] width 245 height 544
click at [1010, 105] on div at bounding box center [1015, 302] width 245 height 544
click at [1111, 97] on div at bounding box center [1015, 302] width 245 height 544
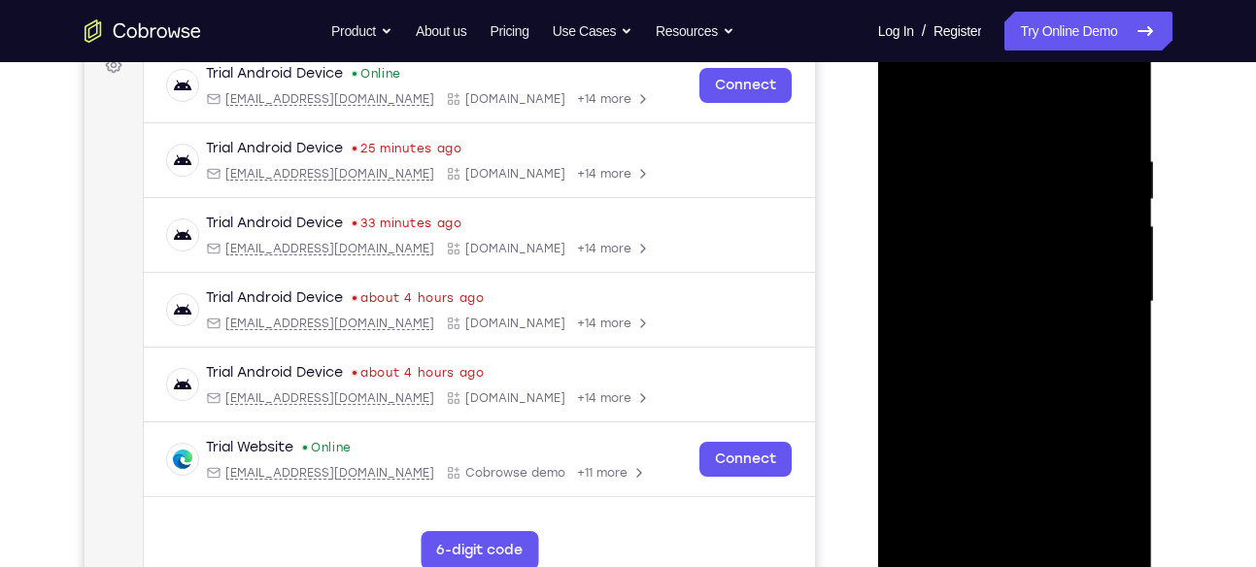
click at [1117, 528] on div at bounding box center [1015, 302] width 245 height 544
drag, startPoint x: 1008, startPoint y: 448, endPoint x: 1004, endPoint y: 214, distance: 234.2
click at [1004, 214] on div at bounding box center [1015, 302] width 245 height 544
click at [921, 328] on div at bounding box center [1015, 302] width 245 height 544
drag, startPoint x: 975, startPoint y: 250, endPoint x: 962, endPoint y: 442, distance: 192.8
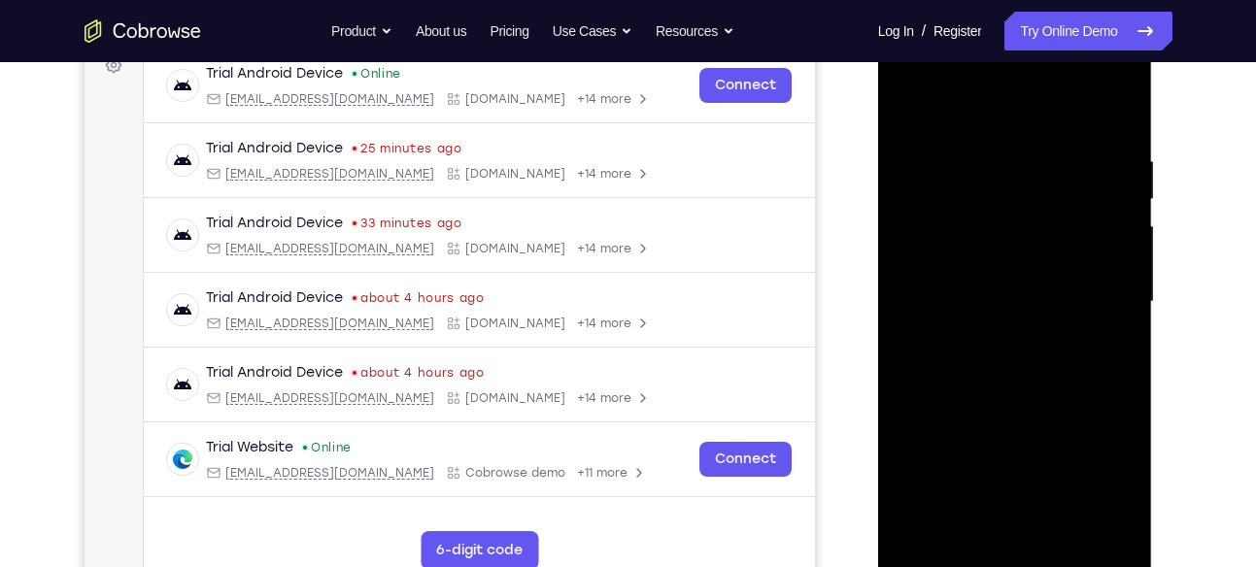
click at [962, 442] on div at bounding box center [1015, 302] width 245 height 544
click at [908, 104] on div at bounding box center [1015, 302] width 245 height 544
click at [1109, 367] on div at bounding box center [1015, 302] width 245 height 544
drag, startPoint x: 997, startPoint y: 430, endPoint x: 1000, endPoint y: 331, distance: 99.1
click at [1000, 331] on div at bounding box center [1015, 302] width 245 height 544
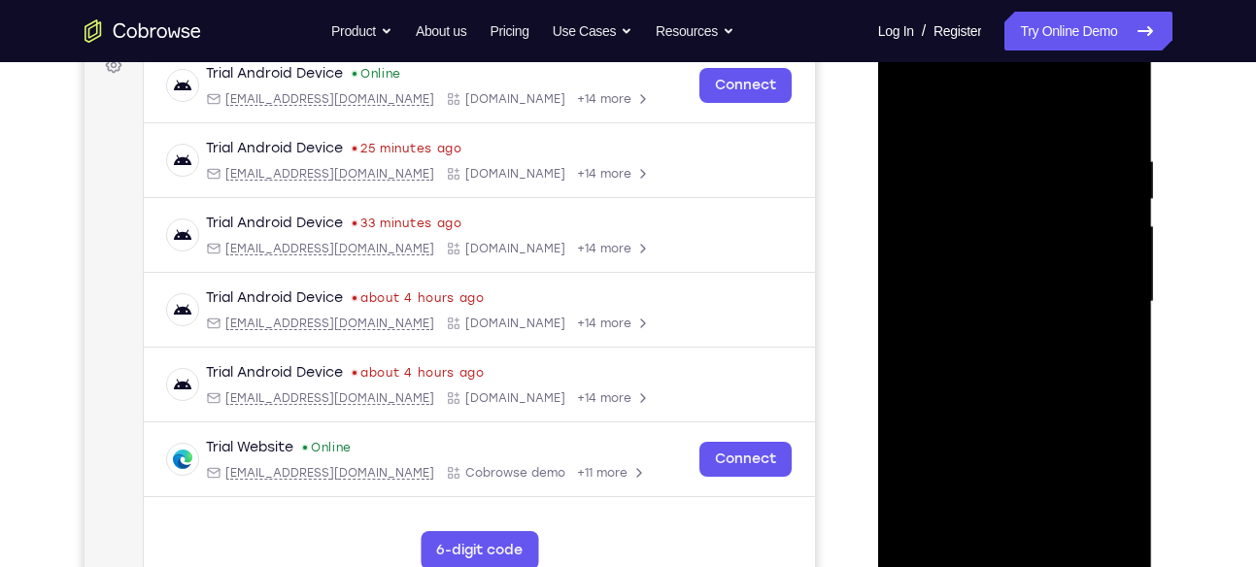
drag, startPoint x: 994, startPoint y: 458, endPoint x: 1022, endPoint y: 173, distance: 286.0
click at [1022, 173] on div at bounding box center [1015, 302] width 245 height 544
drag, startPoint x: 1035, startPoint y: 467, endPoint x: 1028, endPoint y: 207, distance: 260.4
click at [1028, 207] on div at bounding box center [1015, 302] width 245 height 544
drag, startPoint x: 1028, startPoint y: 207, endPoint x: 1022, endPoint y: 459, distance: 251.7
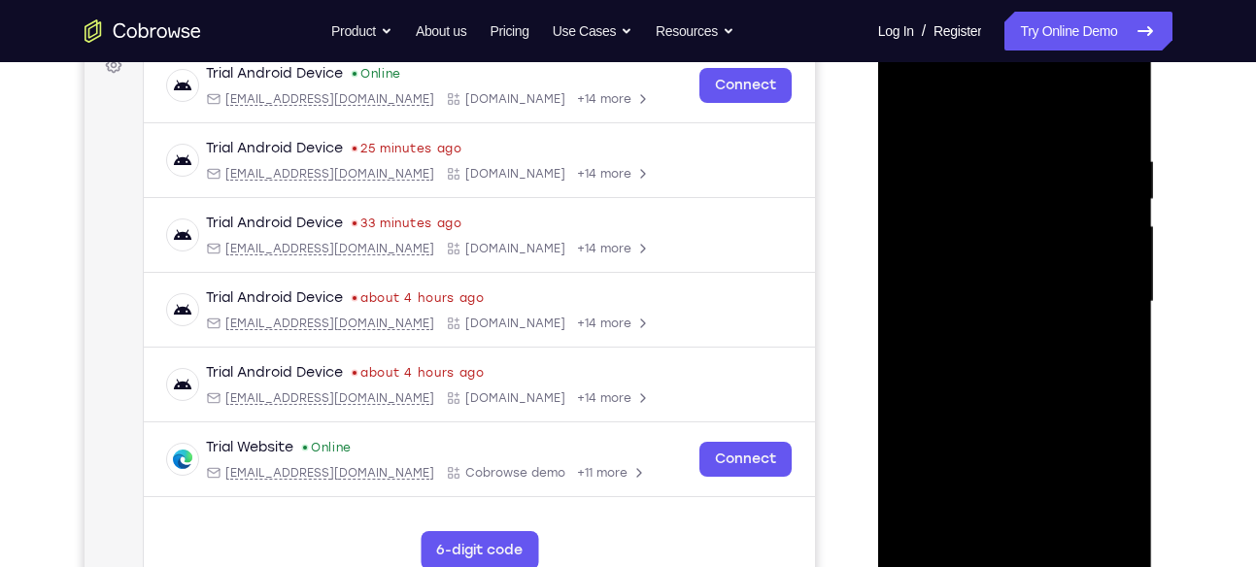
click at [1022, 459] on div at bounding box center [1015, 302] width 245 height 544
drag, startPoint x: 1016, startPoint y: 150, endPoint x: 1005, endPoint y: 382, distance: 232.4
click at [1005, 382] on div at bounding box center [1015, 302] width 245 height 544
click at [942, 280] on div at bounding box center [1015, 302] width 245 height 544
drag, startPoint x: 927, startPoint y: 306, endPoint x: 1069, endPoint y: 315, distance: 142.1
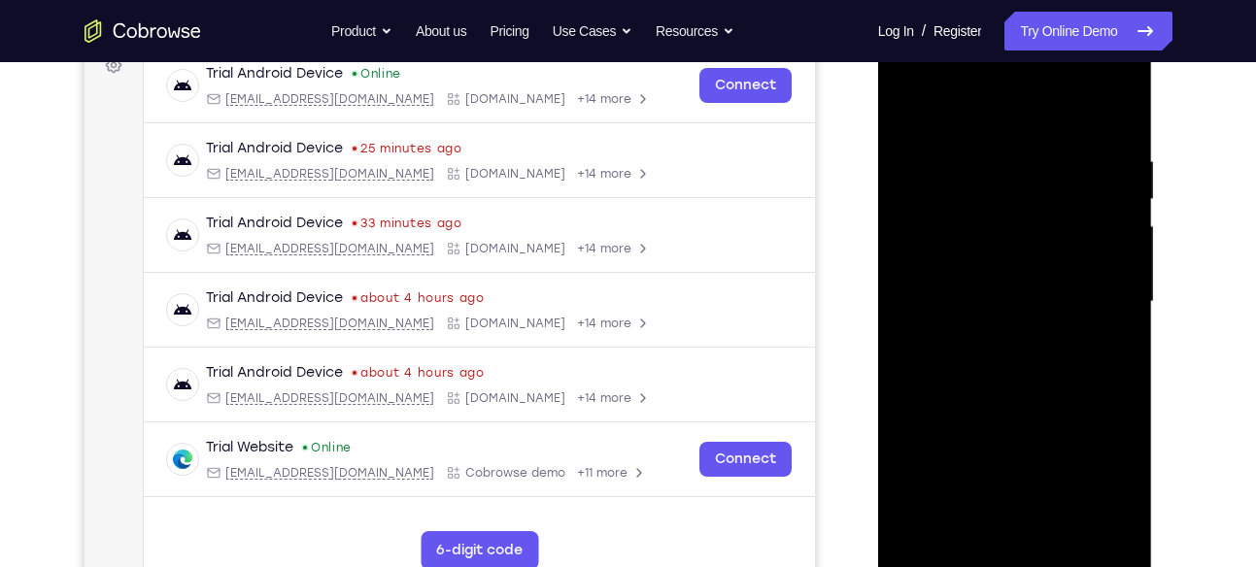
click at [1069, 315] on div at bounding box center [1015, 302] width 245 height 544
drag, startPoint x: 1041, startPoint y: 351, endPoint x: 1032, endPoint y: 521, distance: 170.3
click at [1032, 521] on div at bounding box center [1015, 302] width 245 height 544
click at [1124, 313] on div at bounding box center [1015, 302] width 245 height 544
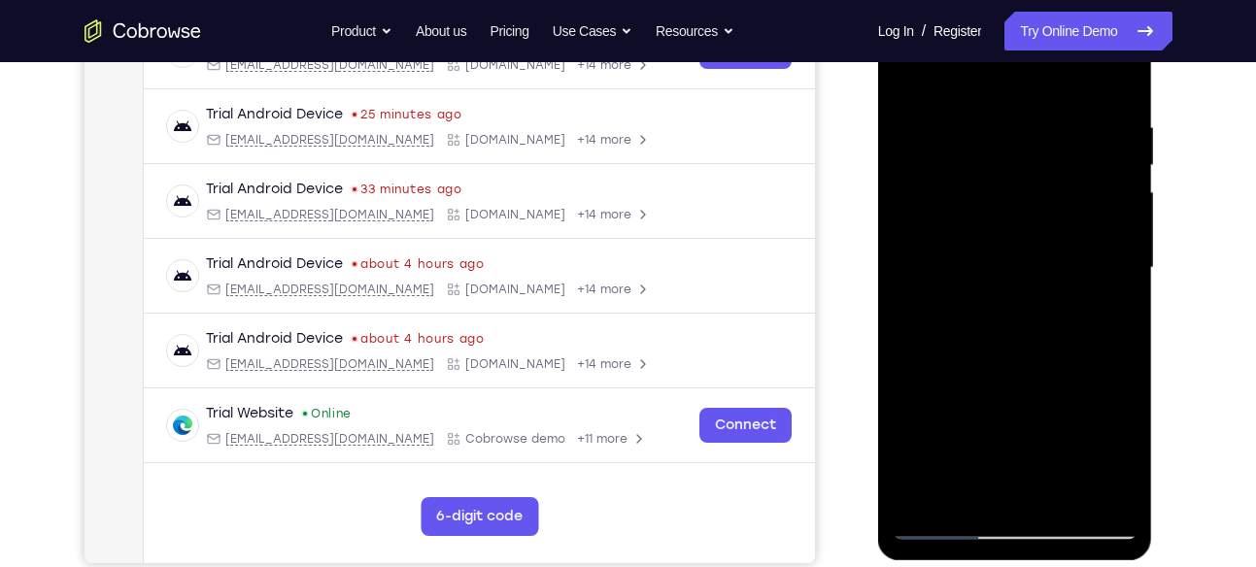
scroll to position [341, 0]
click at [903, 279] on div at bounding box center [1015, 267] width 245 height 544
click at [1119, 282] on div at bounding box center [1015, 267] width 245 height 544
click at [904, 280] on div at bounding box center [1015, 267] width 245 height 544
click at [1121, 282] on div at bounding box center [1015, 267] width 245 height 544
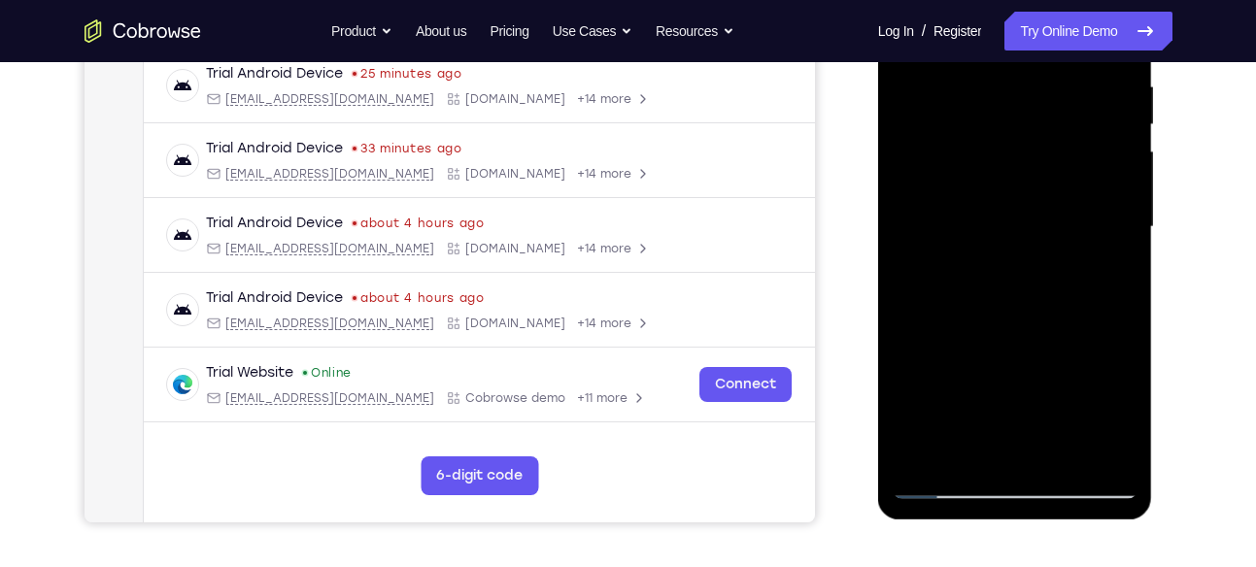
scroll to position [382, 0]
click at [938, 287] on div at bounding box center [1015, 226] width 245 height 544
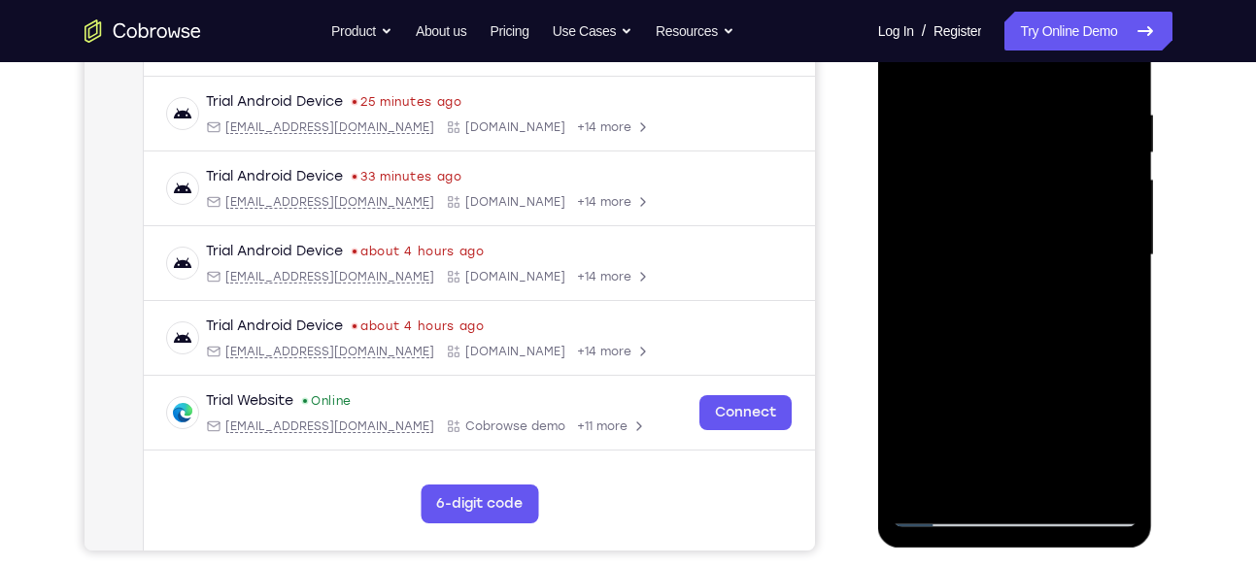
scroll to position [350, 0]
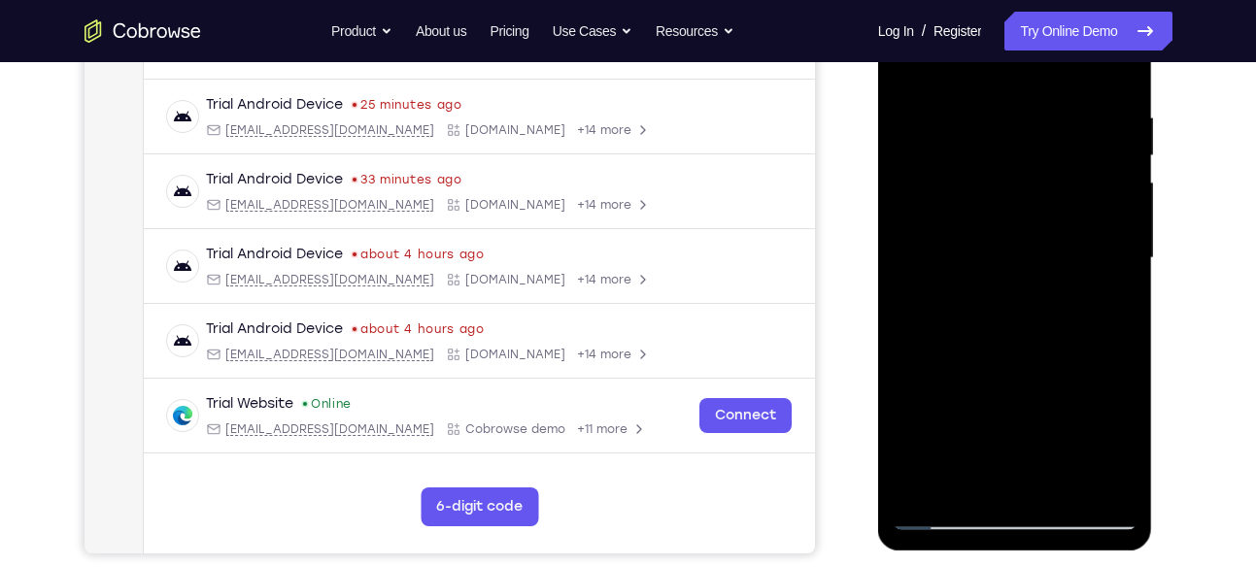
click at [906, 278] on div at bounding box center [1015, 258] width 245 height 544
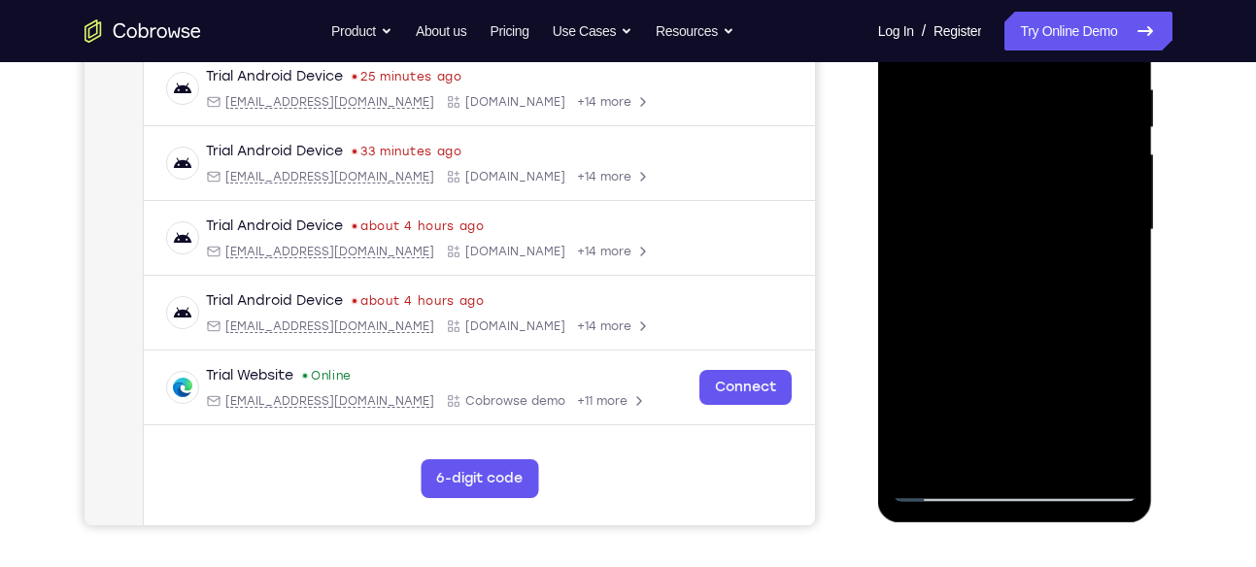
scroll to position [376, 0]
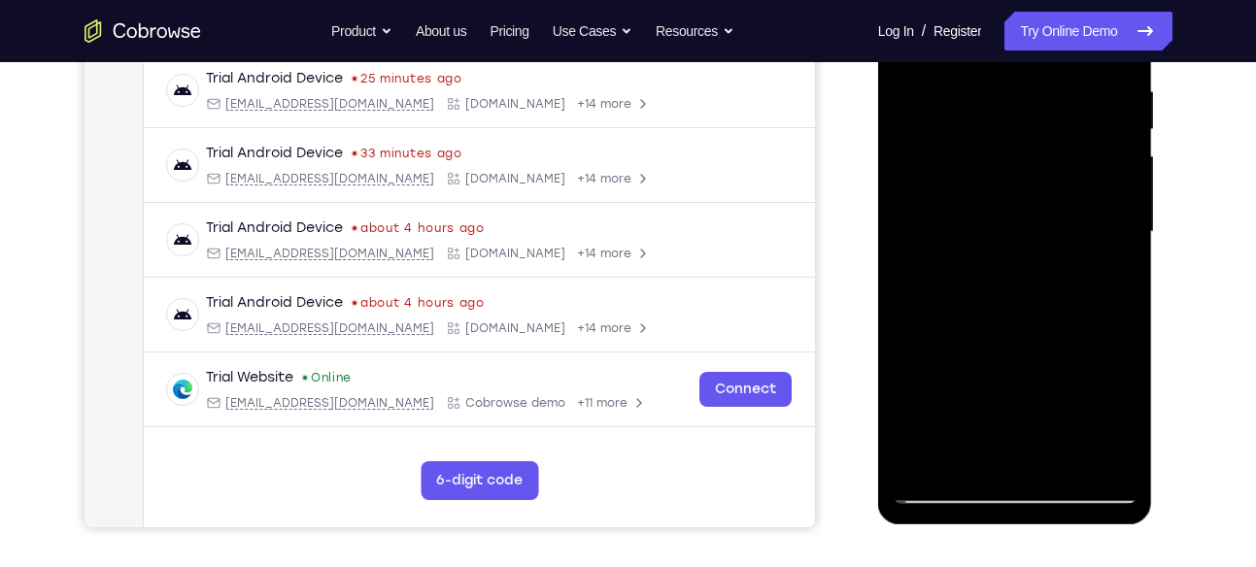
click at [1132, 245] on div at bounding box center [1015, 232] width 245 height 544
click at [911, 247] on div at bounding box center [1015, 232] width 245 height 544
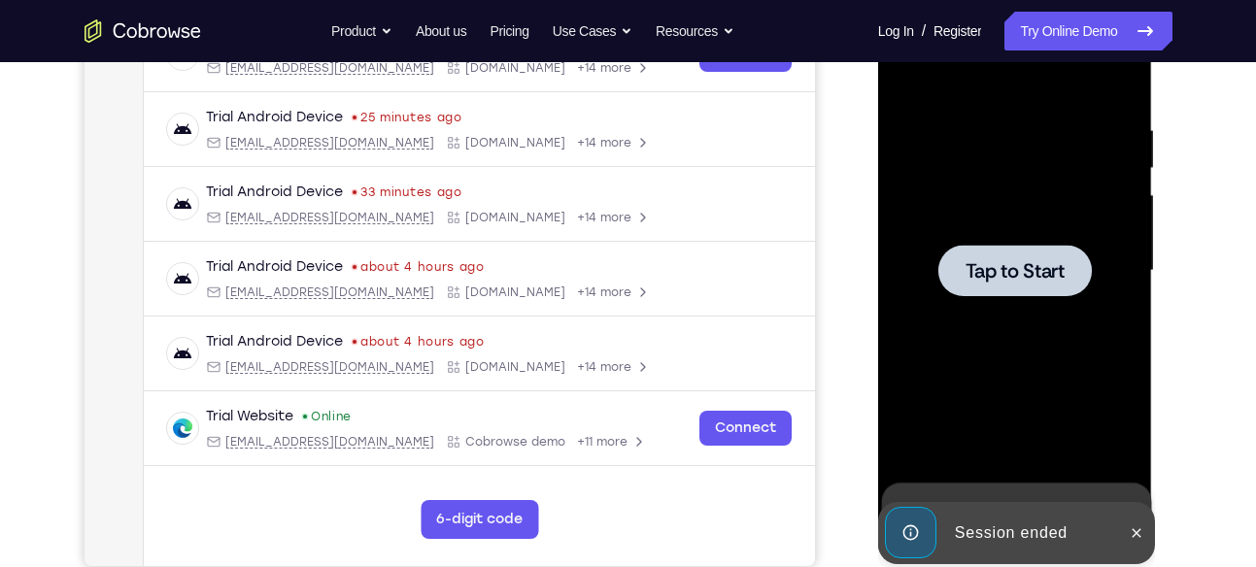
scroll to position [336, 0]
